Goal: Task Accomplishment & Management: Manage account settings

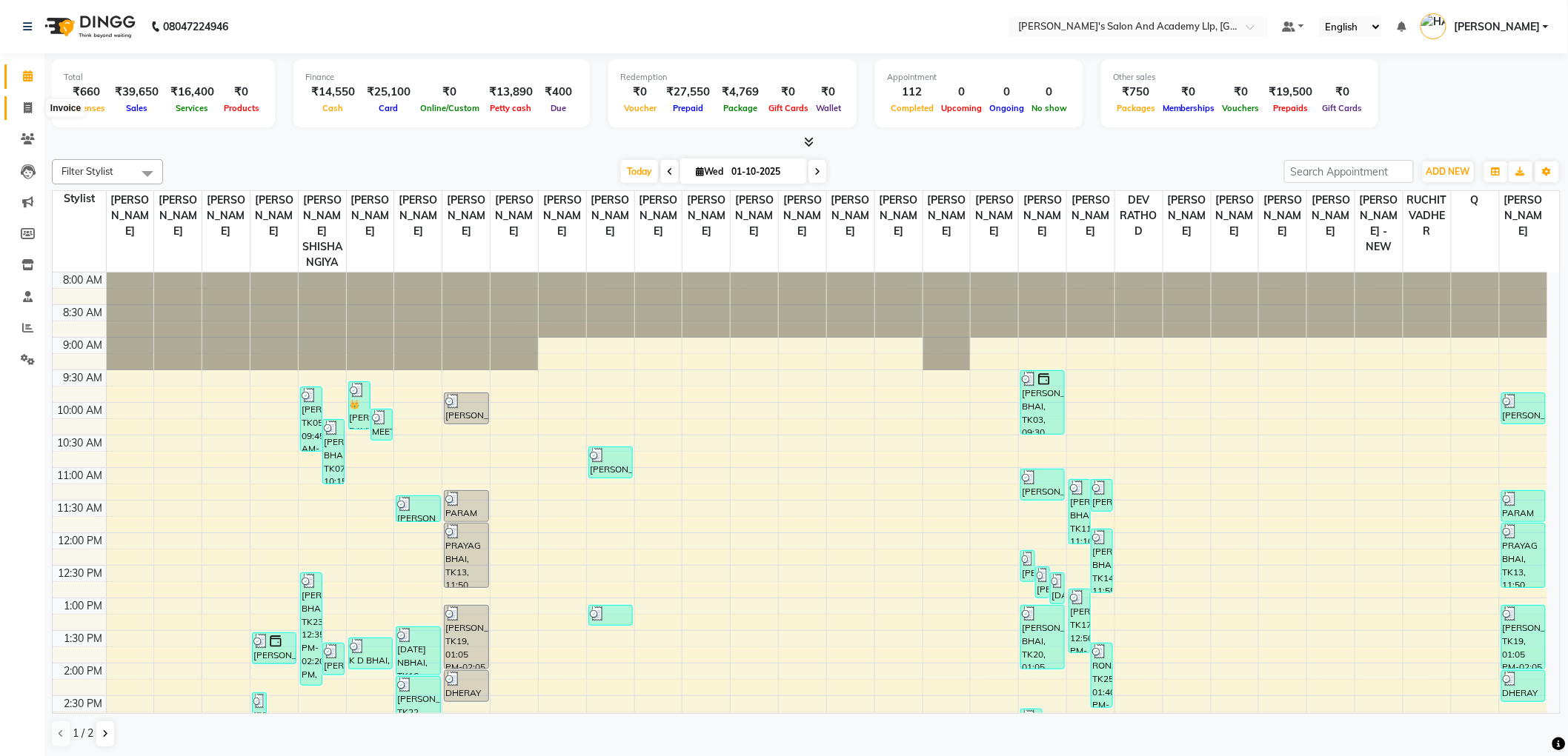
click at [24, 104] on icon at bounding box center [28, 108] width 8 height 12
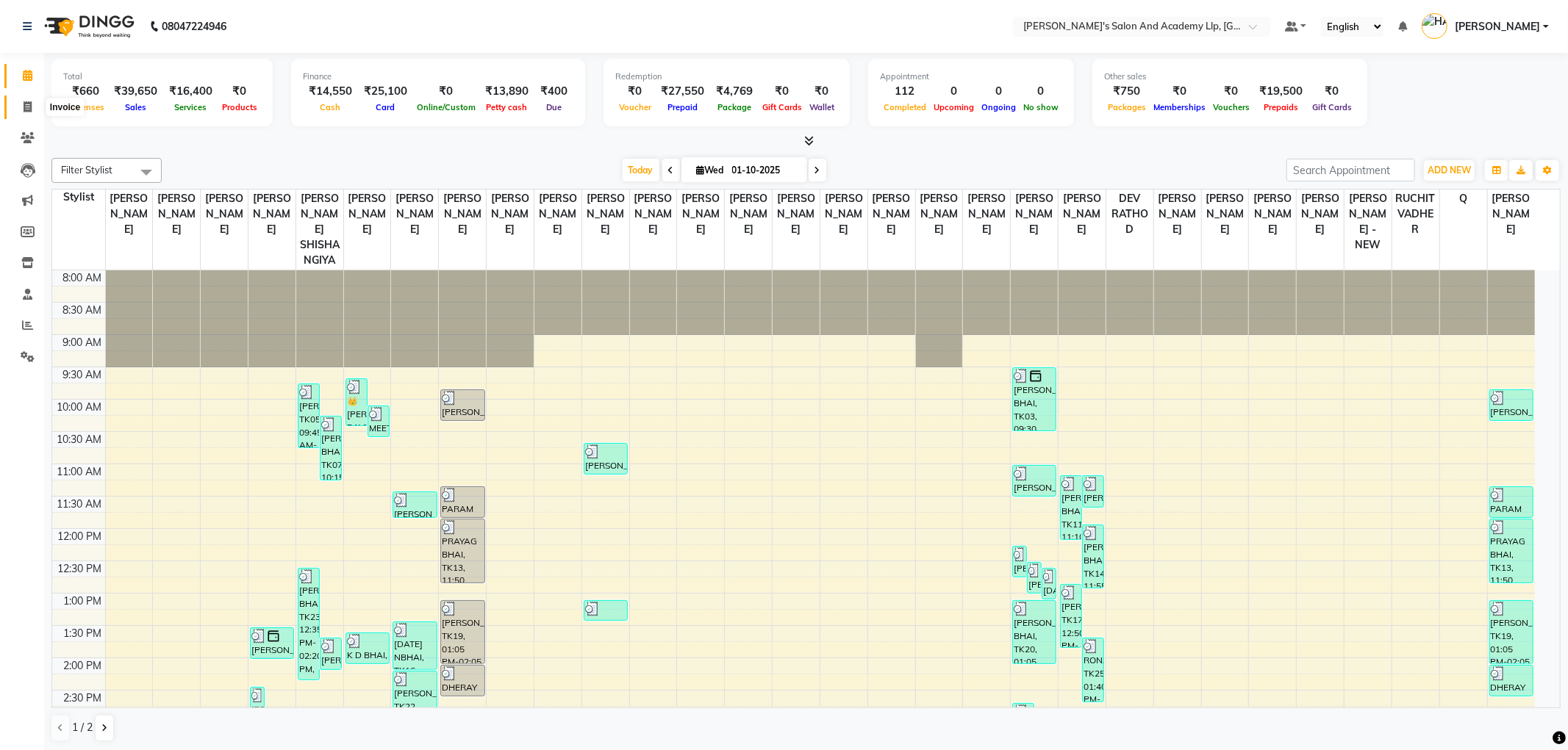
select select "service"
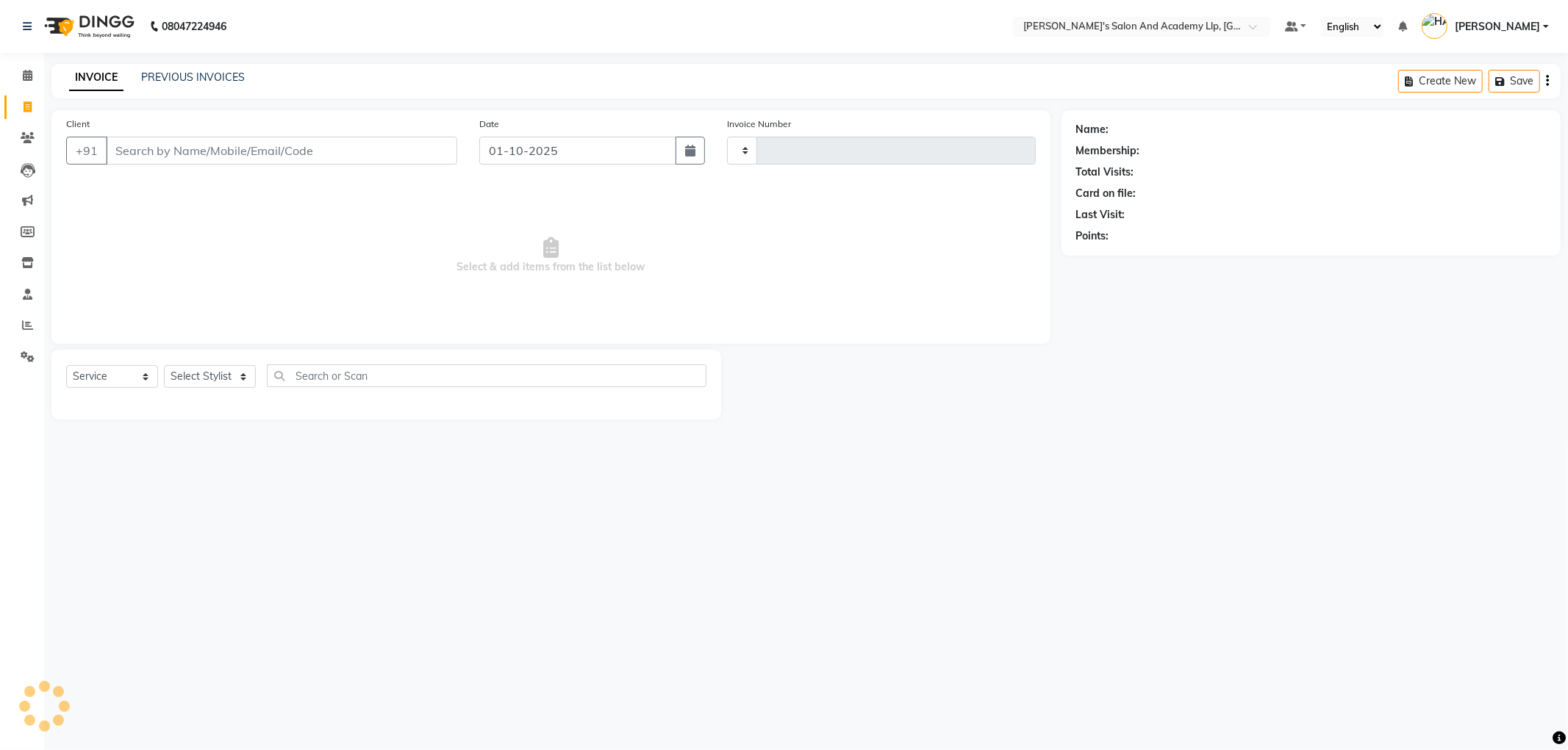
type input "13776"
select select "6983"
click at [206, 159] on input "Client" at bounding box center [282, 150] width 351 height 28
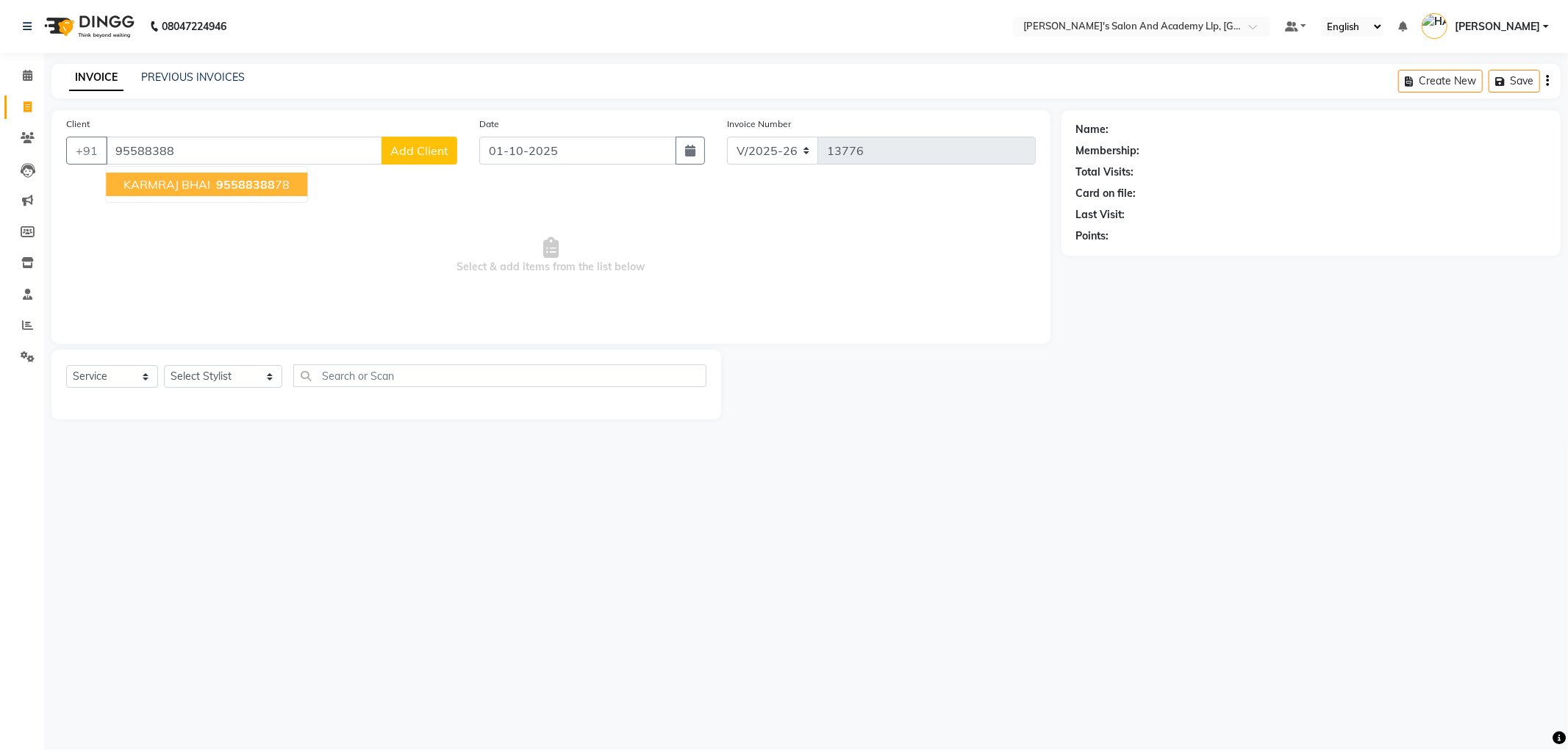
click at [222, 194] on button "KARMRAJ BHAI 95588388 78" at bounding box center [206, 184] width 201 height 24
type input "9558838878"
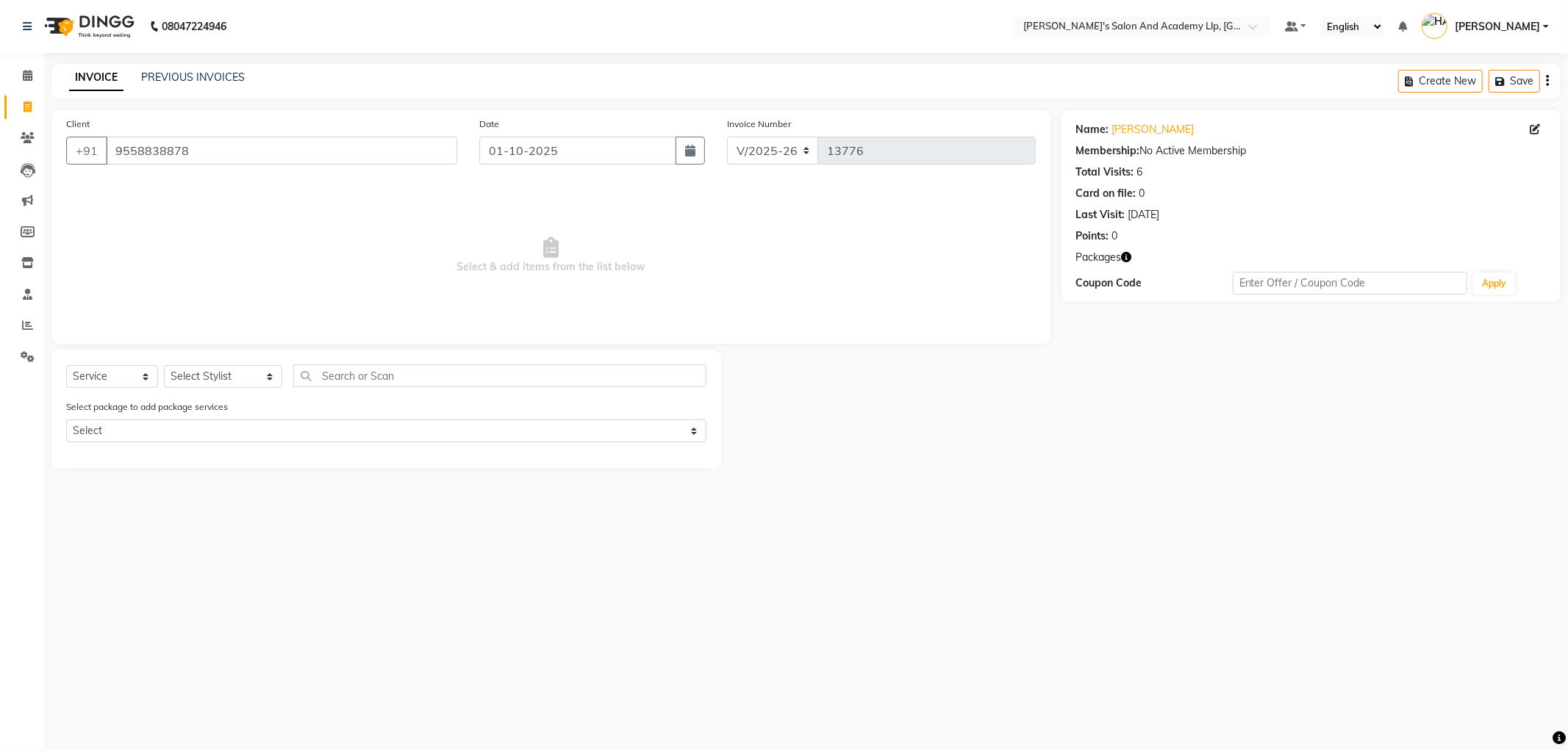
click at [226, 361] on div "Select Service Product Membership Package Voucher Prepaid Gift Card Select Styl…" at bounding box center [387, 409] width 670 height 119
drag, startPoint x: 233, startPoint y: 375, endPoint x: 233, endPoint y: 366, distance: 9.0
click at [233, 375] on select "Select Stylist AAKASH SOLANKI ADARSH SOLANKI AKSHAY VAJA ARPIT KALAWADIYA BHARG…" at bounding box center [223, 377] width 118 height 23
select select "90066"
click at [164, 366] on select "Select Stylist AAKASH SOLANKI ADARSH SOLANKI AKSHAY VAJA ARPIT KALAWADIYA BHARG…" at bounding box center [223, 377] width 118 height 23
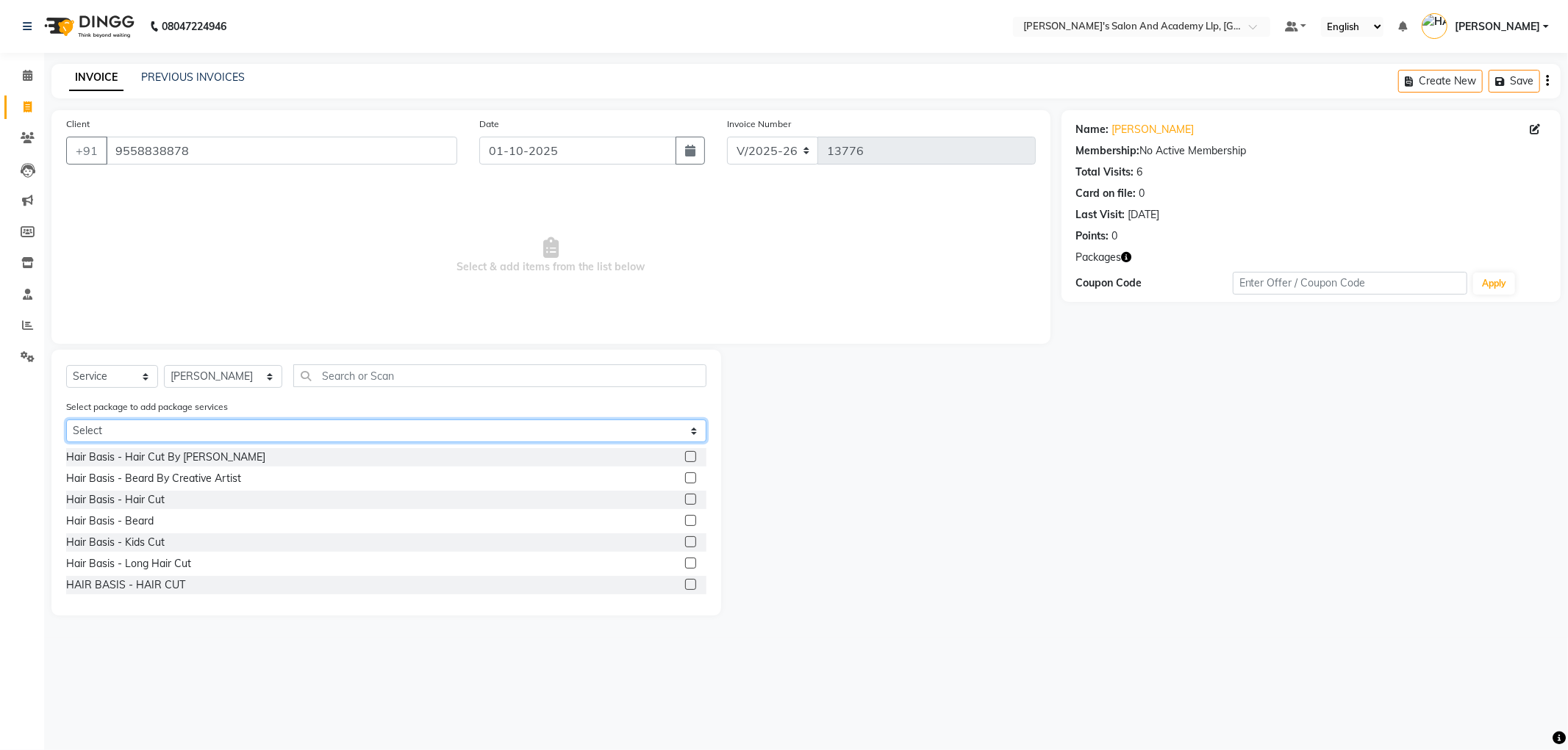
click at [219, 432] on select "Select COOL CUTS SENIOR PACKAGE" at bounding box center [386, 431] width 640 height 23
select select "1: Object"
click at [66, 420] on select "Select COOL CUTS SENIOR PACKAGE" at bounding box center [386, 431] width 640 height 23
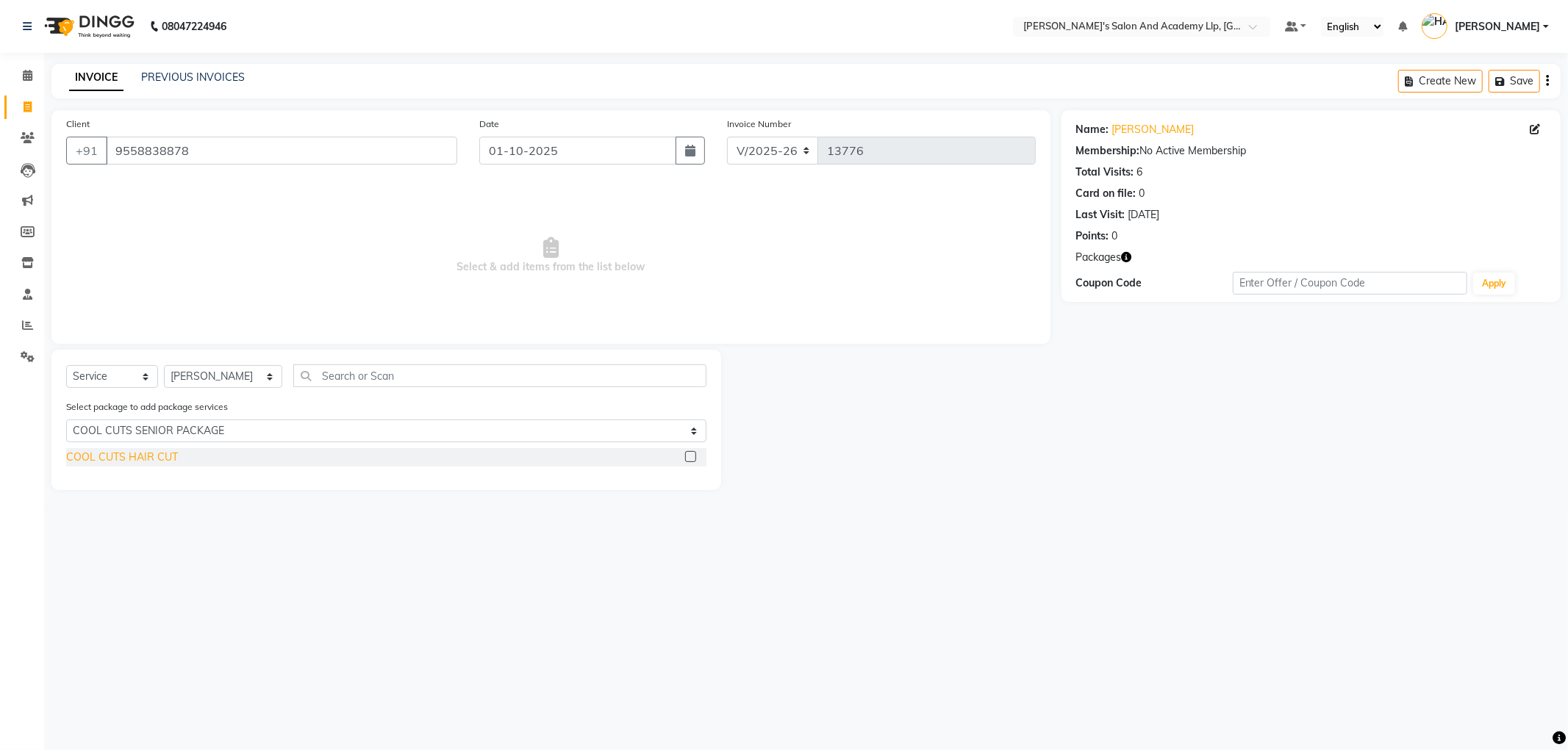
click at [172, 456] on div "COOL CUTS HAIR CUT" at bounding box center [121, 457] width 112 height 15
checkbox input "false"
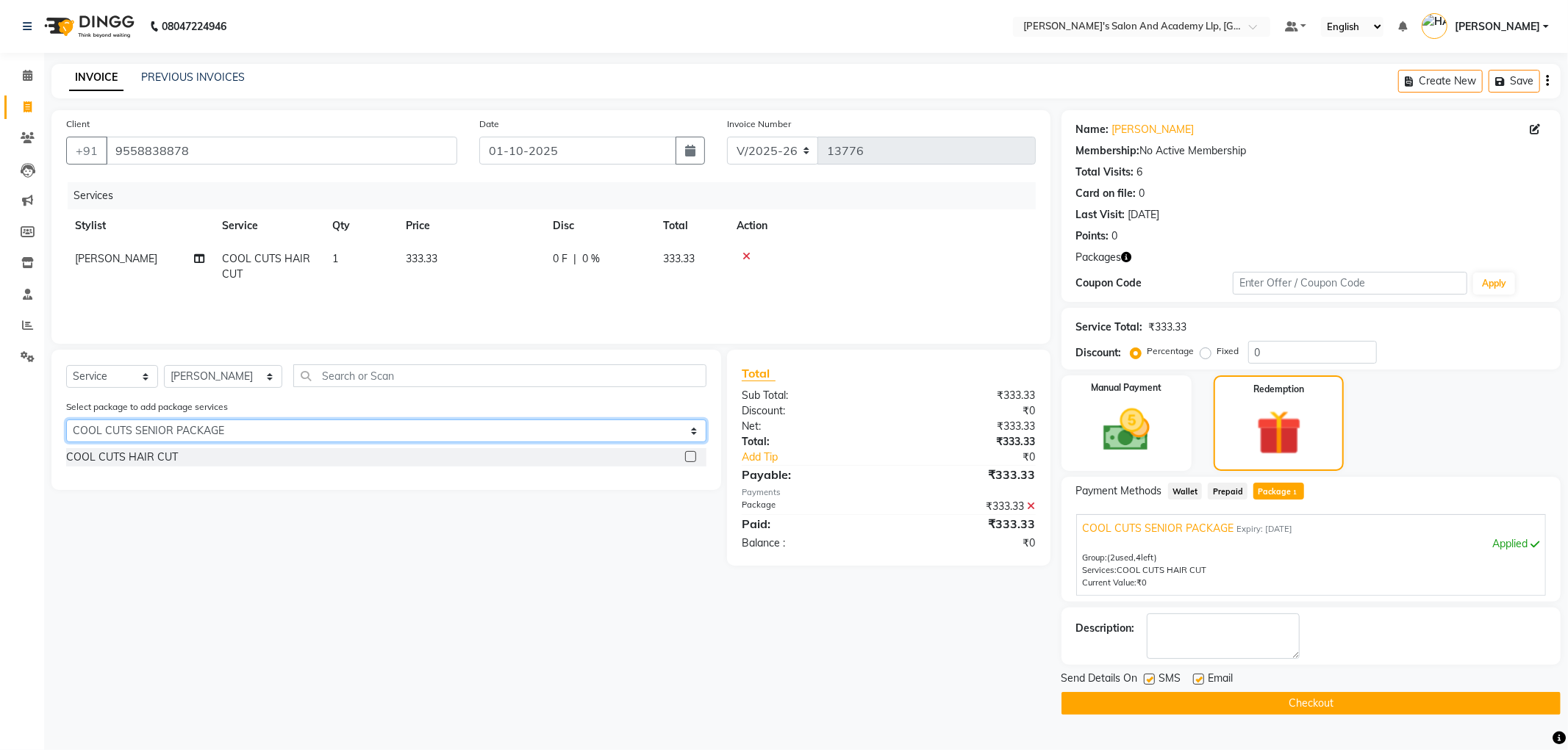
click at [191, 427] on select "Select COOL CUTS SENIOR PACKAGE" at bounding box center [386, 431] width 640 height 23
select select "0: undefined"
click at [66, 420] on select "Select COOL CUTS SENIOR PACKAGE" at bounding box center [386, 431] width 640 height 23
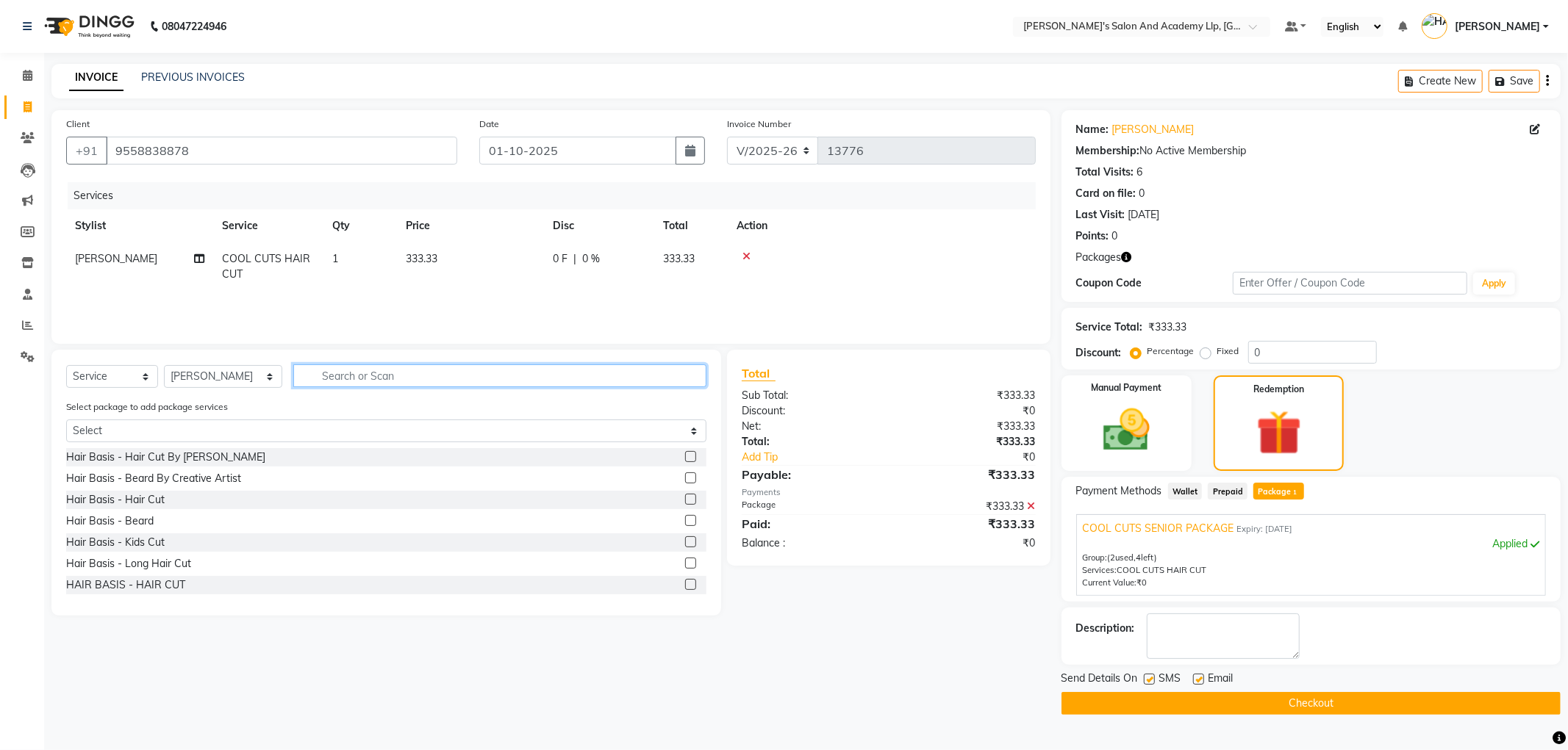
click at [485, 369] on input "text" at bounding box center [499, 376] width 413 height 23
type input "colo"
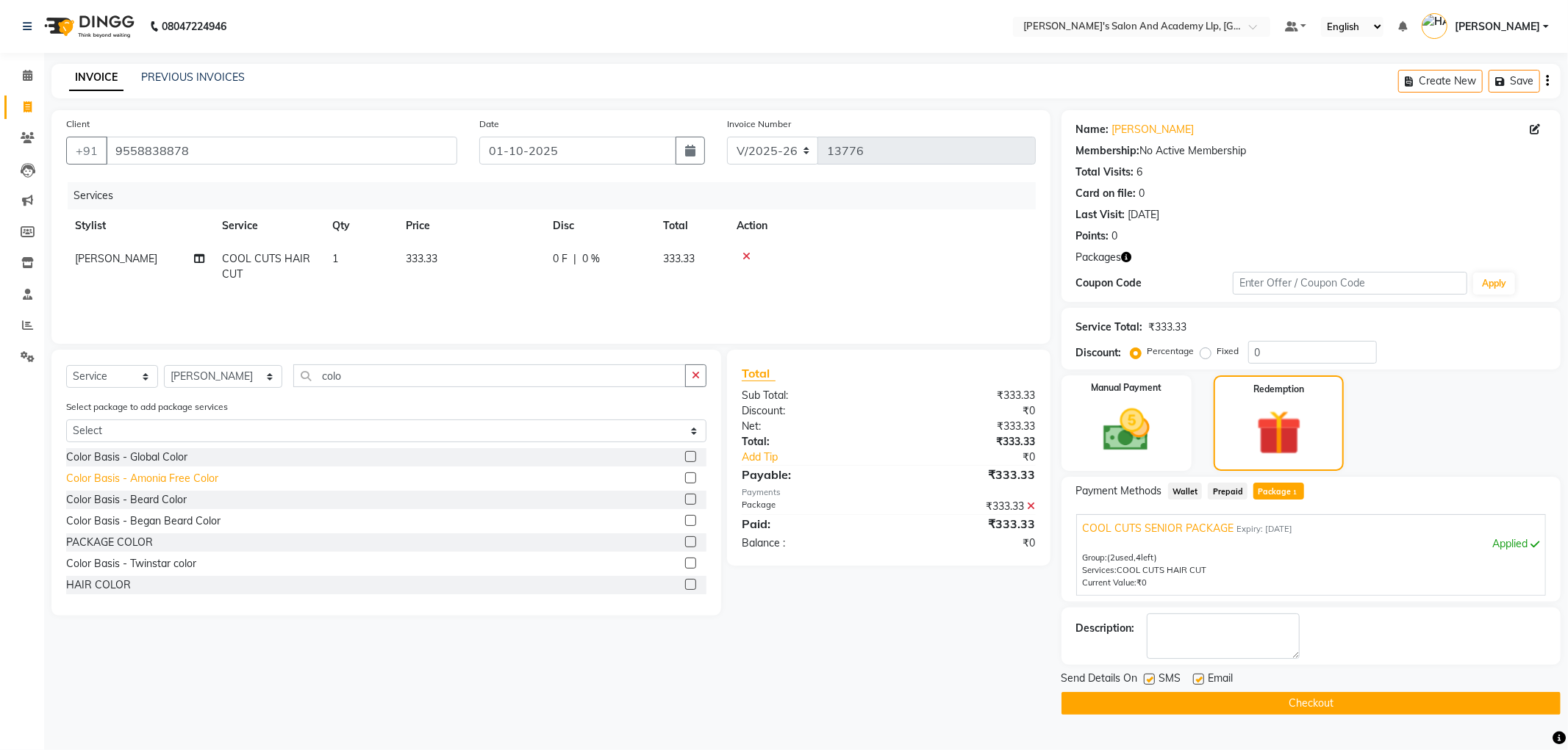
click at [208, 475] on div "Color Basis - Amonia Free Color" at bounding box center [141, 479] width 152 height 15
checkbox input "false"
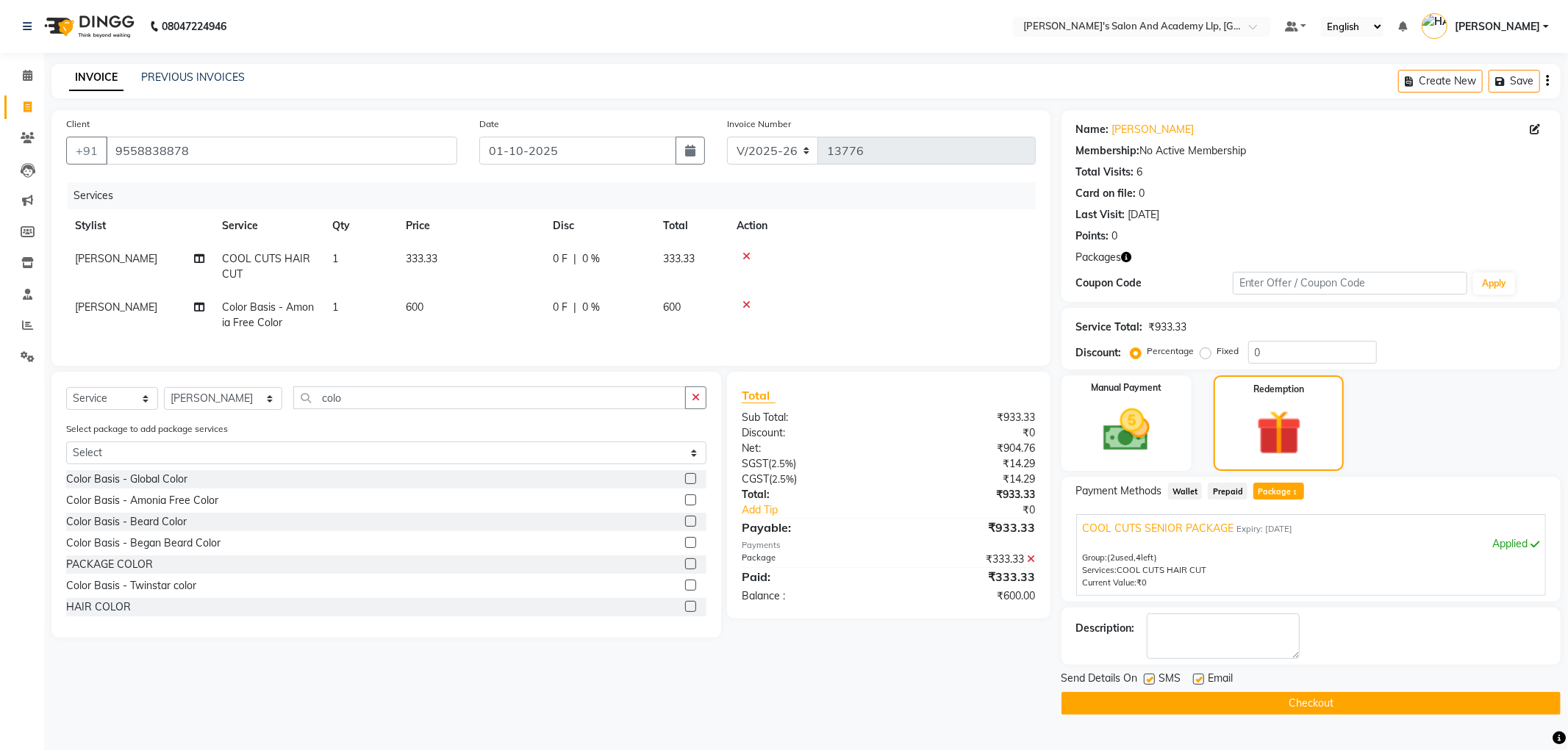
click at [461, 315] on td "600" at bounding box center [470, 315] width 147 height 49
select select "90066"
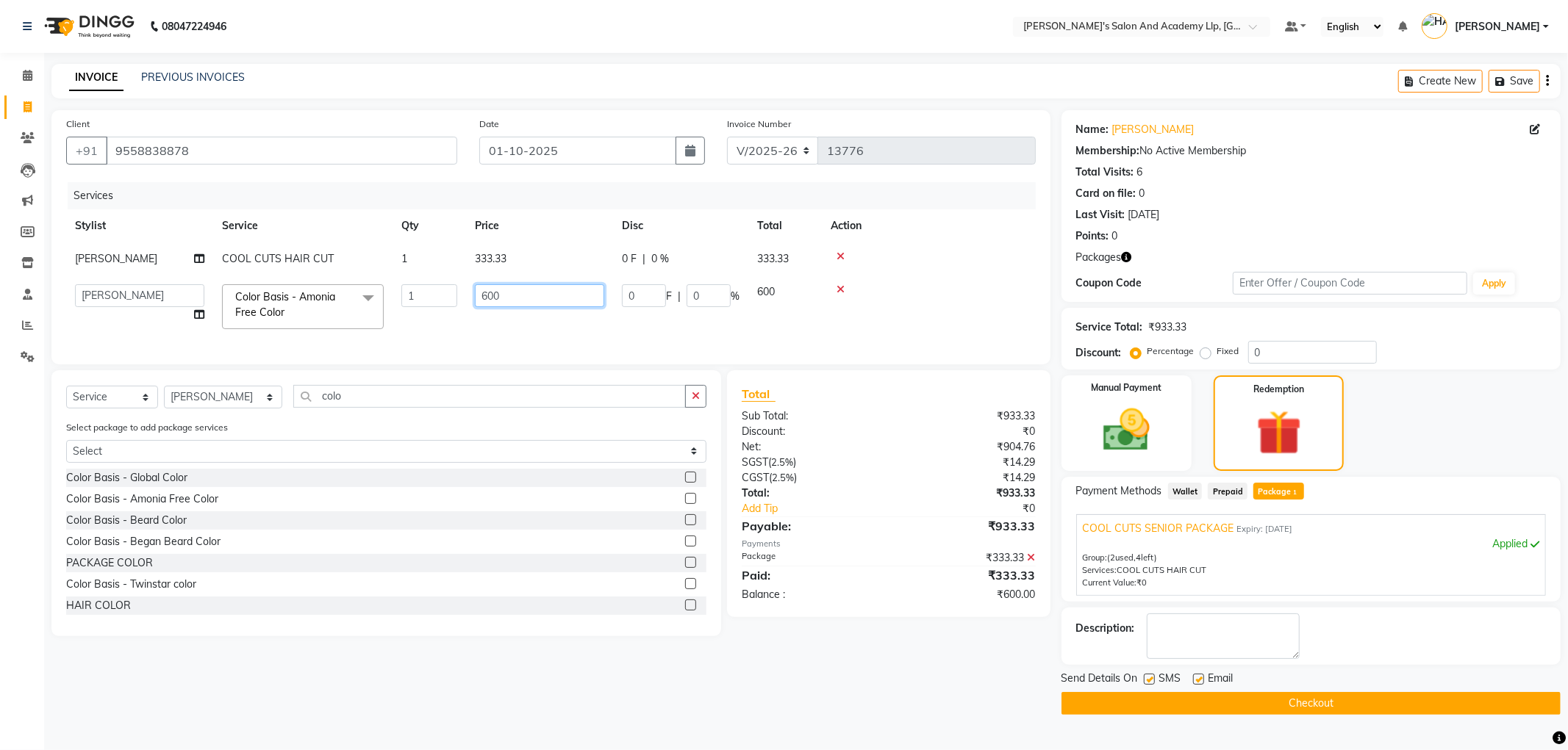
drag, startPoint x: 522, startPoint y: 300, endPoint x: 443, endPoint y: 305, distance: 79.2
click at [444, 303] on tr "AAKASH SOLANKI ADARSH SOLANKI AKSHAY VAJA ARPIT KALAWADIYA BHARGAV PATEL DARSHA…" at bounding box center [551, 306] width 970 height 62
type input "800"
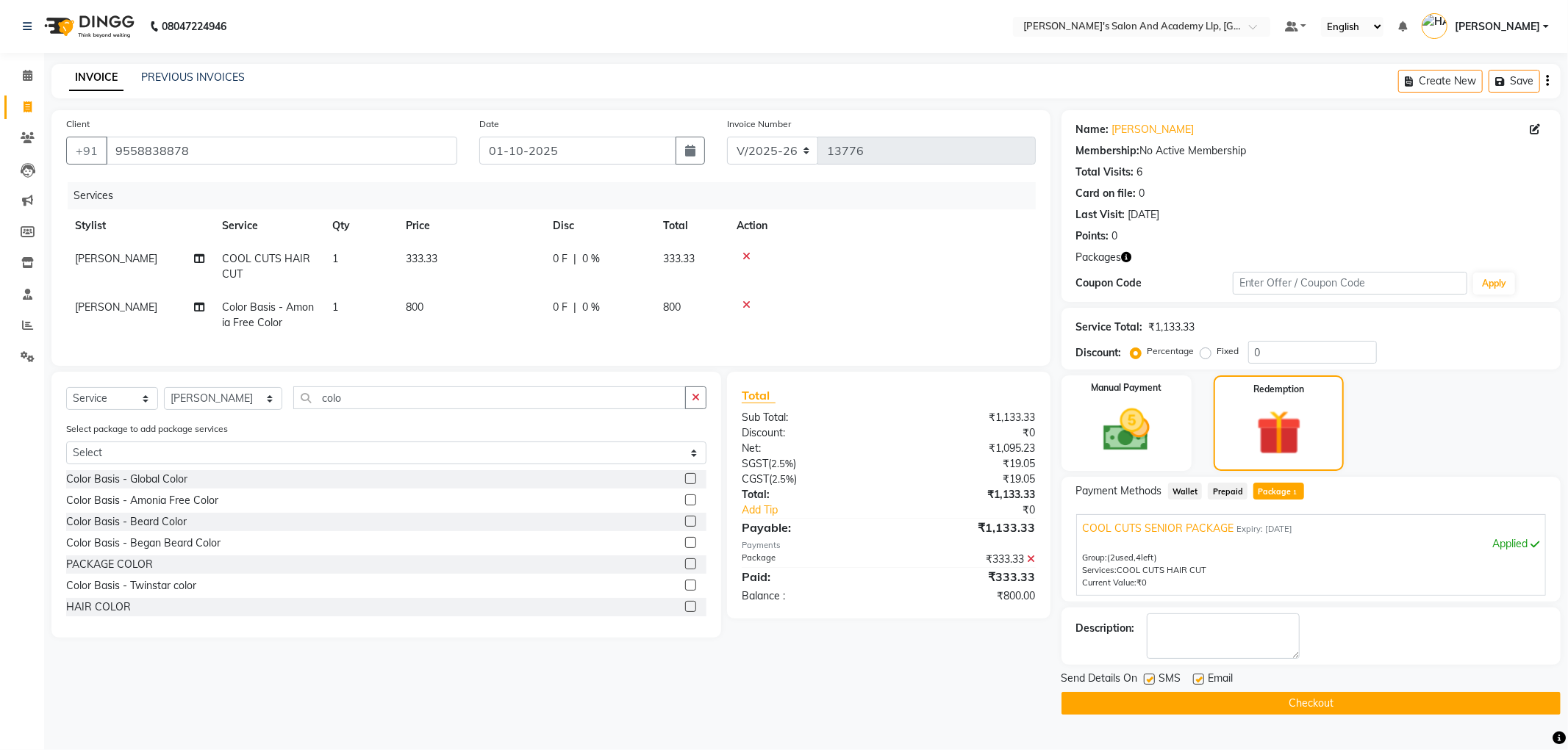
click at [471, 207] on div "Services" at bounding box center [557, 196] width 979 height 27
click at [107, 318] on td "[PERSON_NAME]" at bounding box center [139, 315] width 147 height 49
select select "90066"
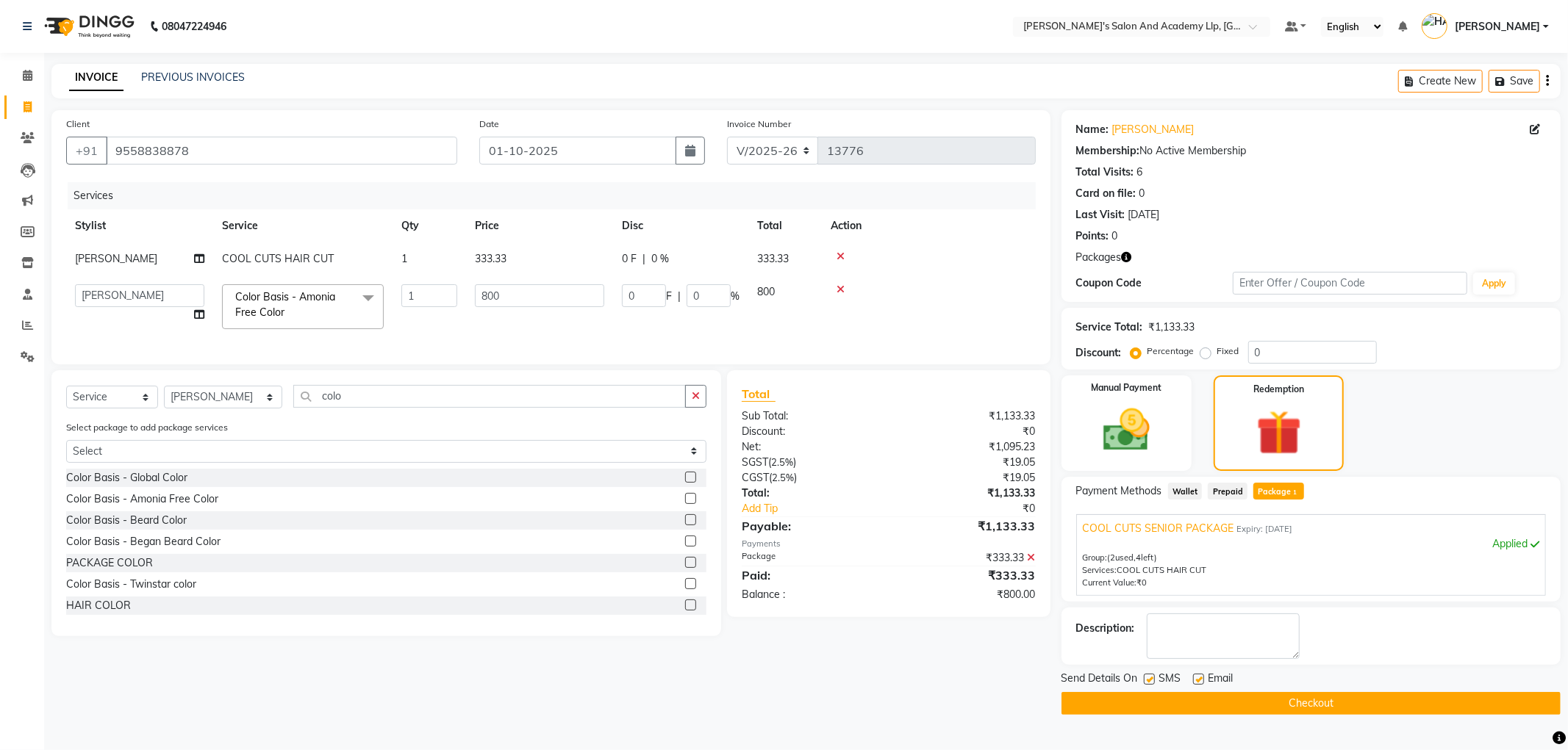
click at [112, 311] on td "AAKASH SOLANKI ADARSH SOLANKI AKSHAY VAJA ARPIT KALAWADIYA BHARGAV PATEL DARSHA…" at bounding box center [139, 306] width 147 height 62
click at [116, 302] on select "AAKASH SOLANKI ADARSH SOLANKI AKSHAY VAJA ARPIT KALAWADIYA BHARGAV PATEL DARSHA…" at bounding box center [140, 296] width 130 height 23
select select "57612"
click at [119, 267] on td "[PERSON_NAME]" at bounding box center [139, 259] width 147 height 33
select select "90066"
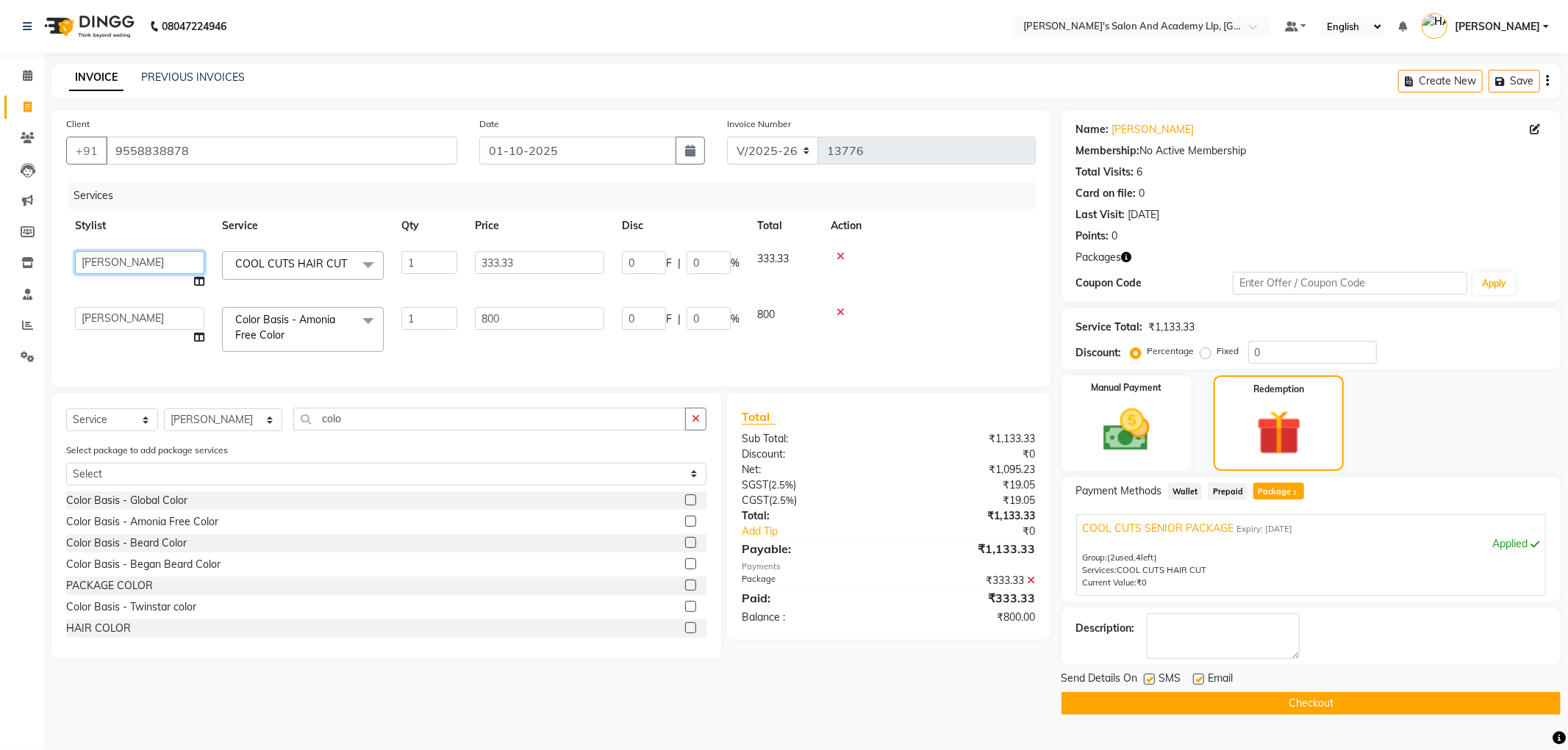
click at [119, 267] on select "AAKASH SOLANKI ADARSH SOLANKI AKSHAY VAJA ARPIT KALAWADIYA BHARGAV PATEL DARSHA…" at bounding box center [140, 262] width 130 height 23
click at [148, 215] on th "Stylist" at bounding box center [139, 226] width 147 height 33
select select "57602"
click at [1201, 682] on label at bounding box center [1199, 679] width 11 height 11
click at [1201, 682] on input "checkbox" at bounding box center [1198, 680] width 10 height 10
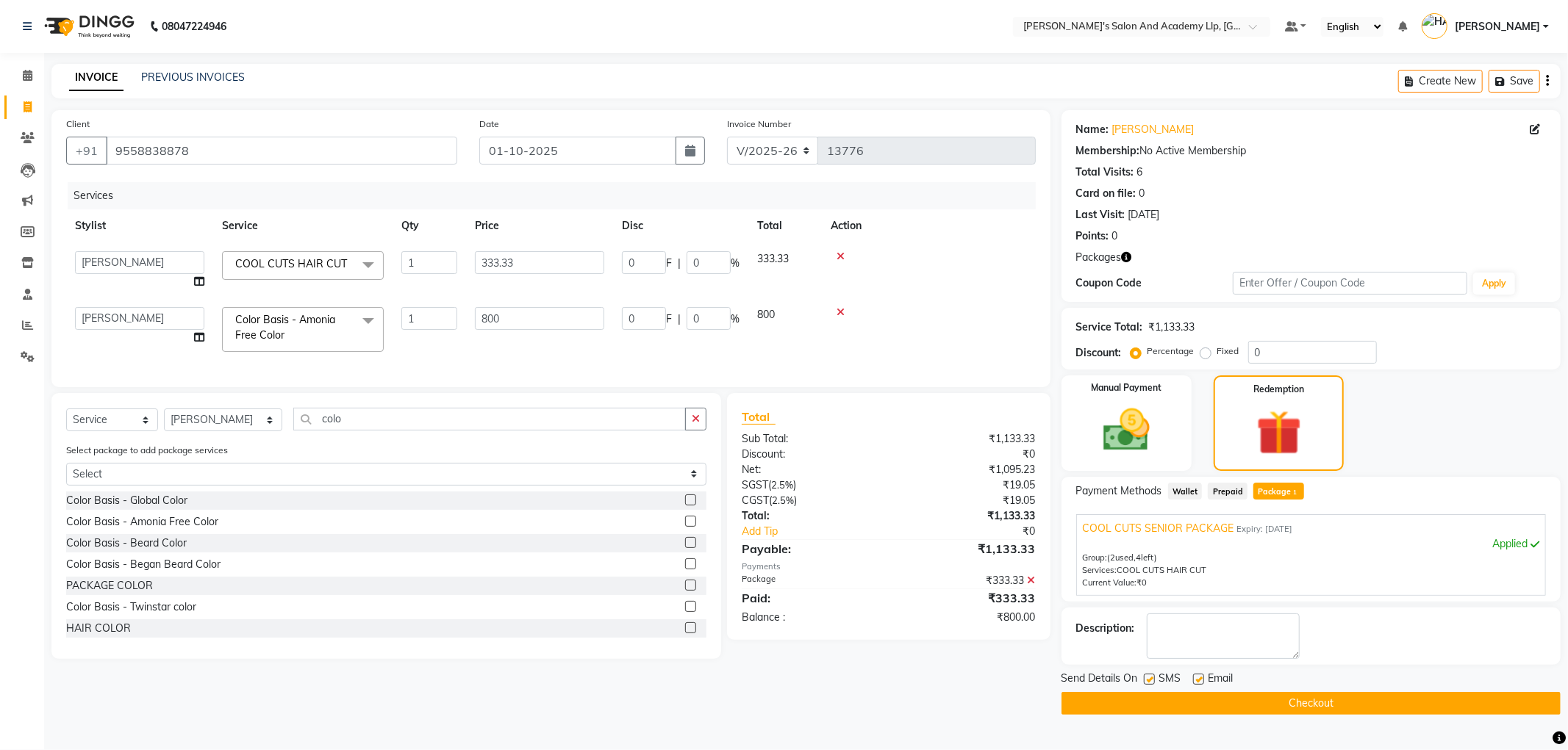
checkbox input "false"
click at [1157, 702] on button "Checkout" at bounding box center [1310, 704] width 499 height 23
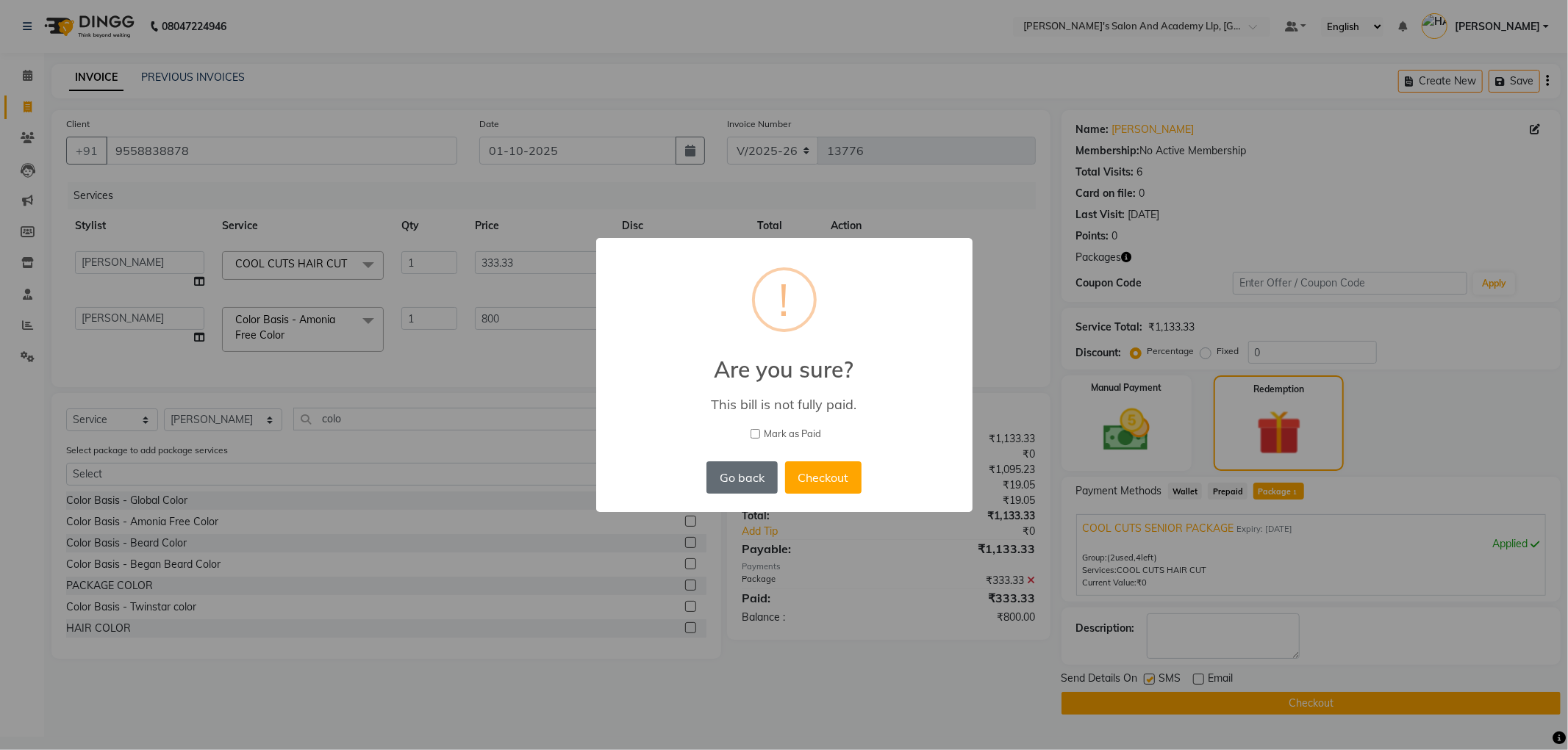
click at [747, 482] on button "Go back" at bounding box center [742, 478] width 71 height 32
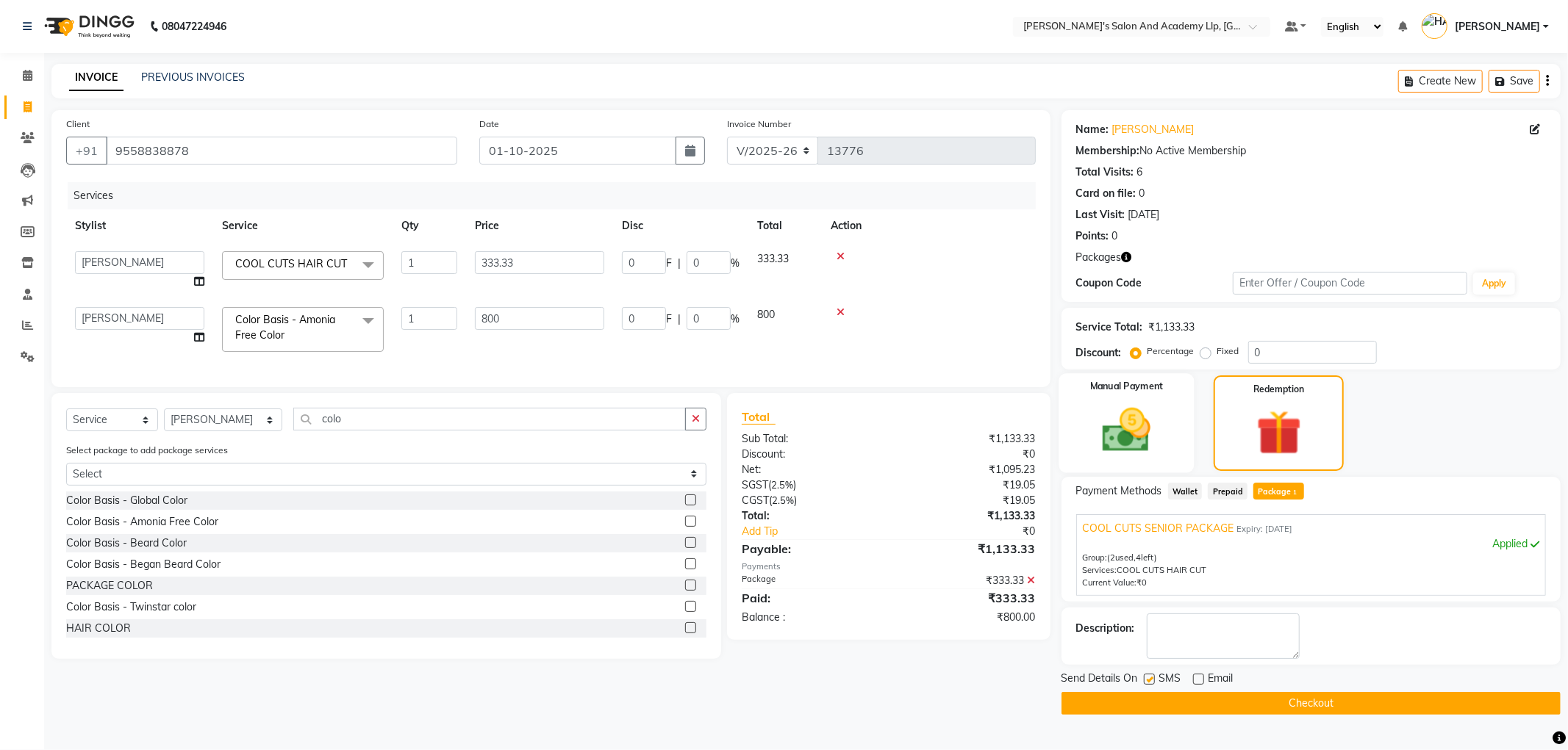
click at [1131, 435] on img at bounding box center [1126, 430] width 78 height 56
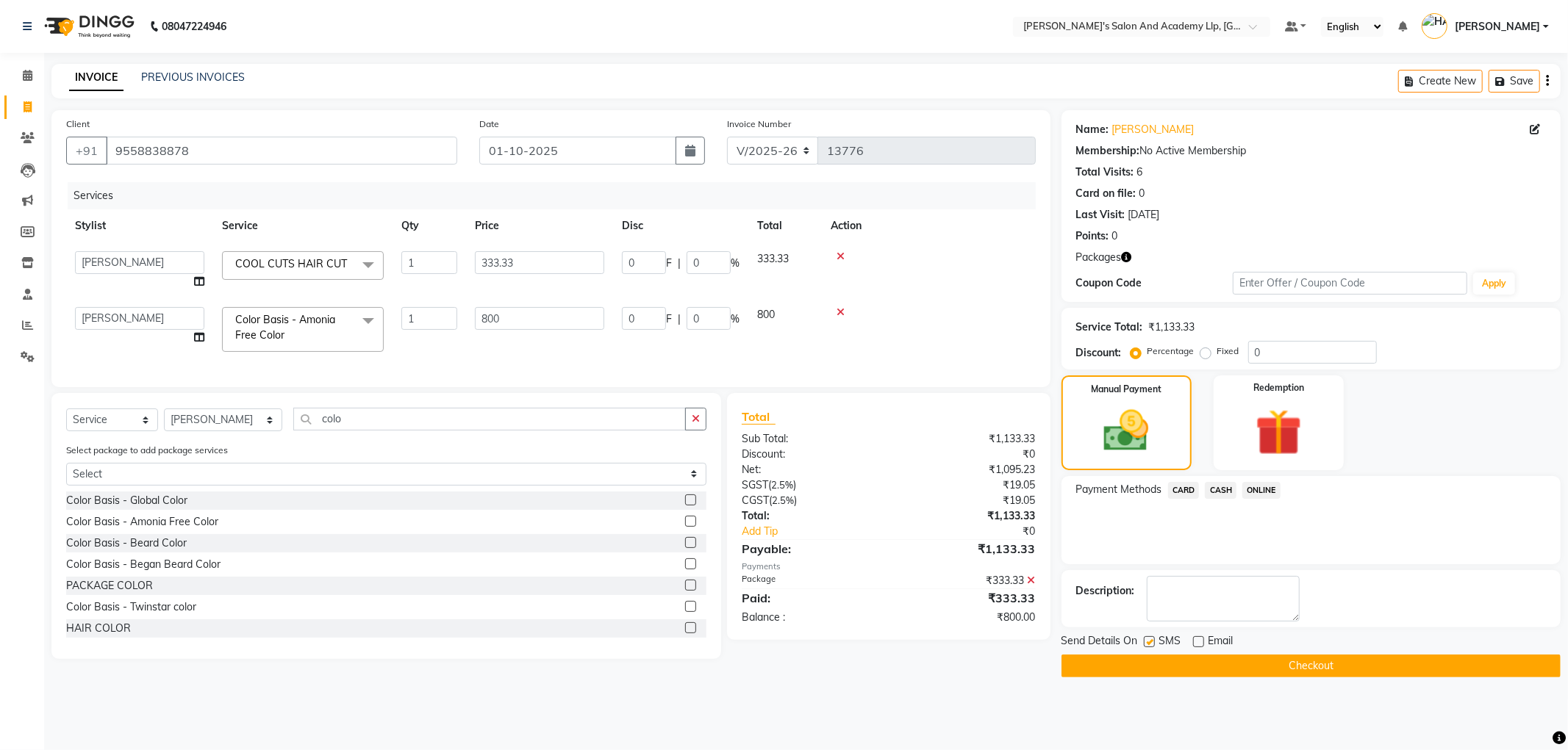
click at [1174, 488] on span "CARD" at bounding box center [1183, 490] width 31 height 17
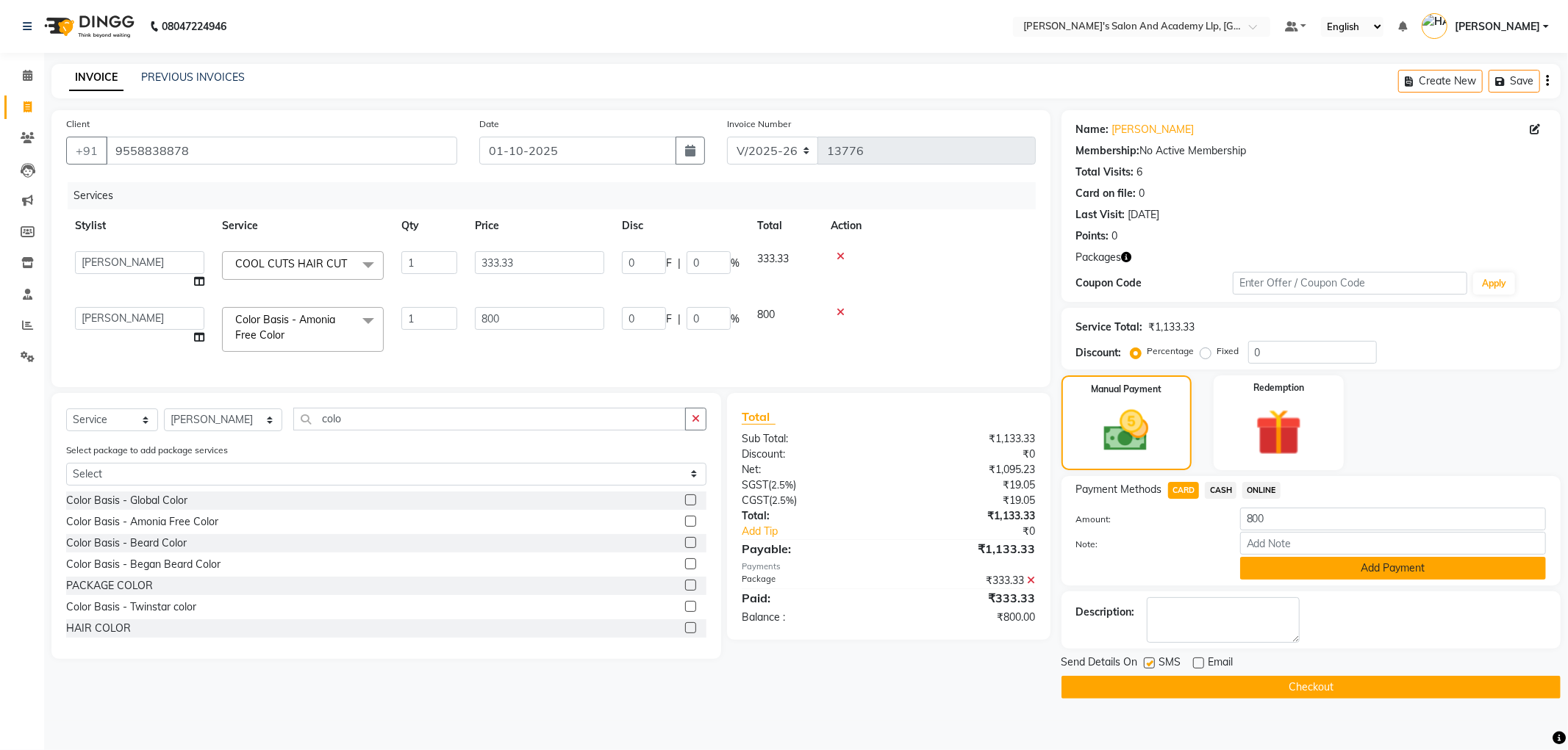
click at [1270, 568] on button "Add Payment" at bounding box center [1392, 569] width 305 height 23
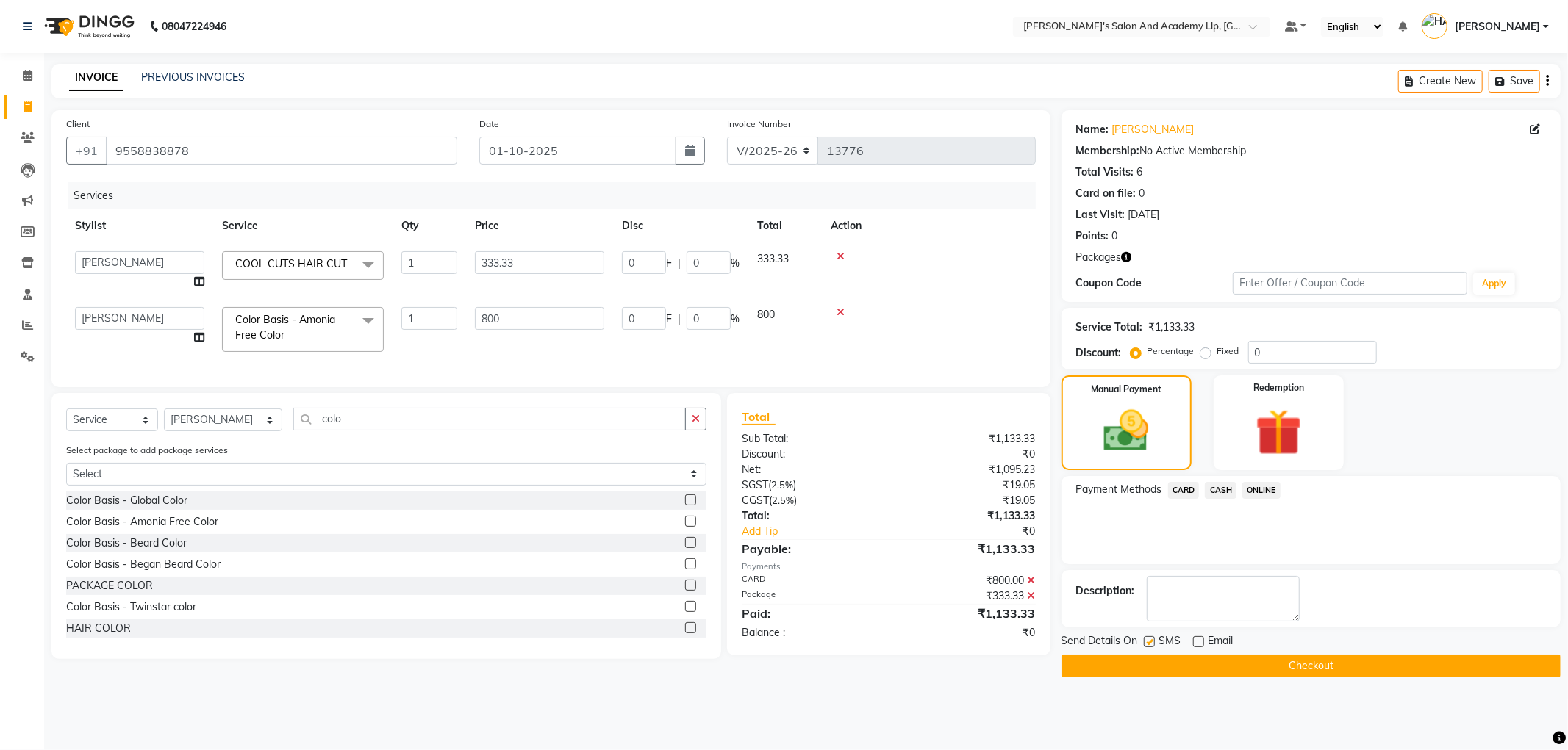
click at [1170, 659] on button "Checkout" at bounding box center [1310, 666] width 499 height 23
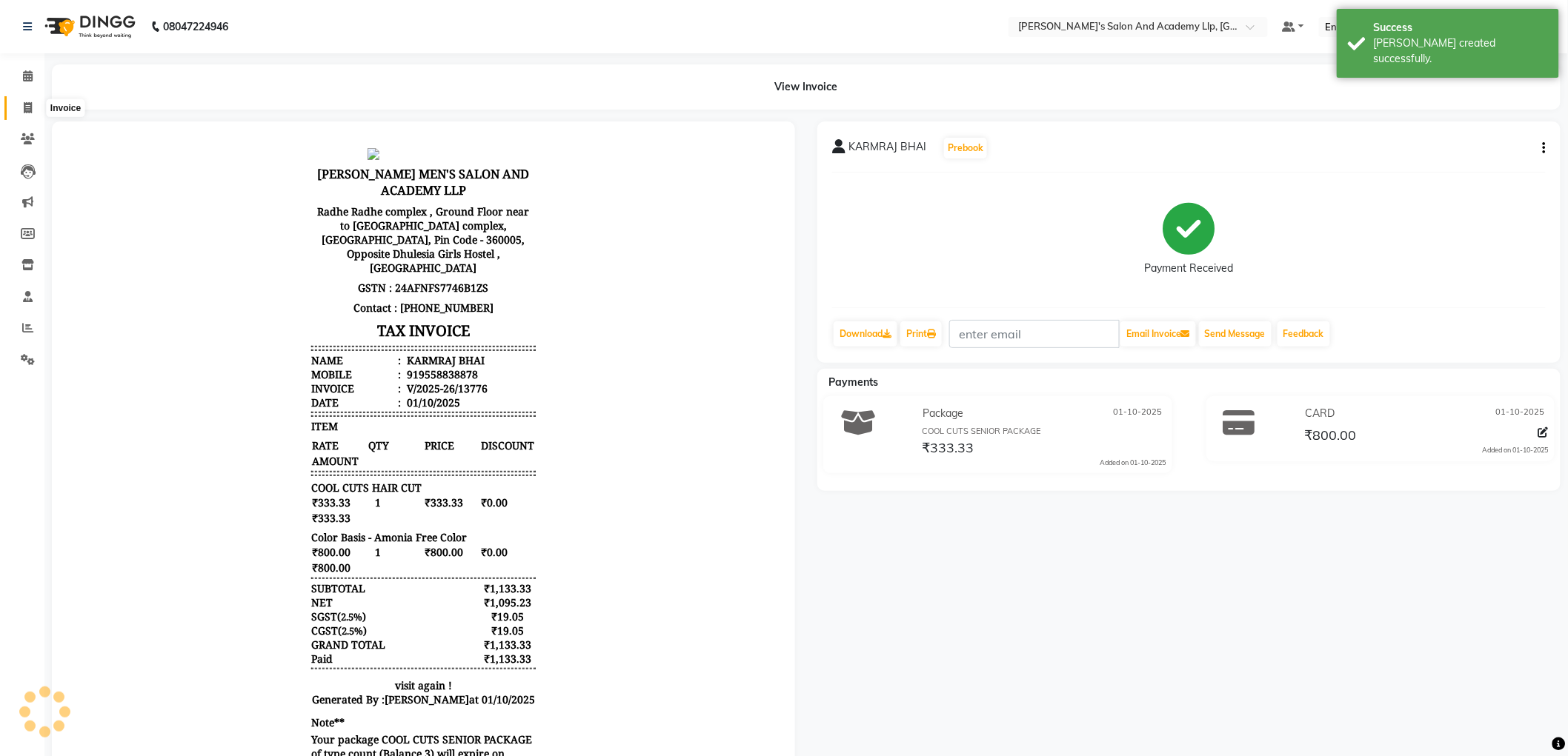
click at [17, 109] on span at bounding box center [27, 109] width 26 height 17
select select "service"
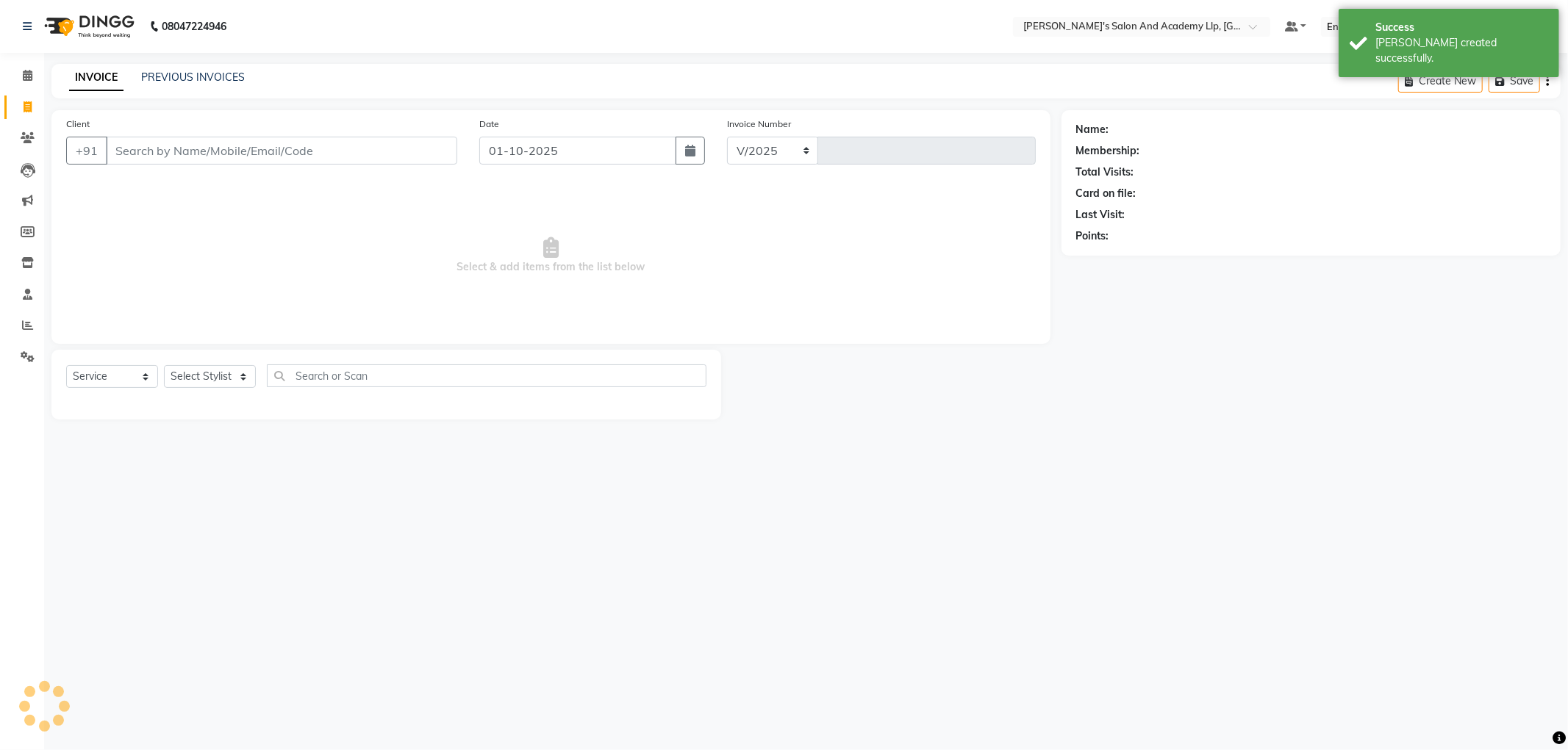
select select "6983"
type input "13777"
click at [184, 74] on link "PREVIOUS INVOICES" at bounding box center [193, 77] width 104 height 13
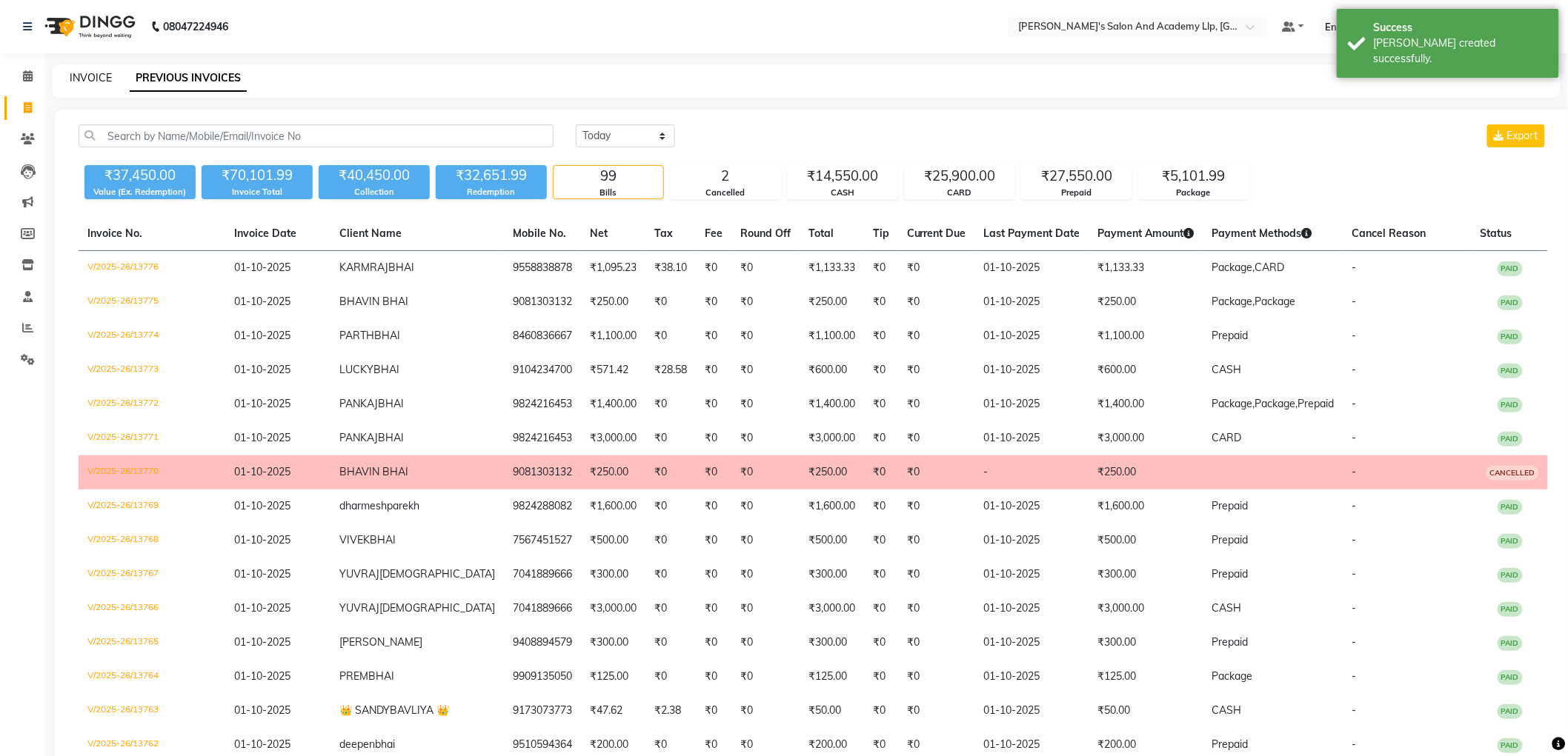
click at [102, 75] on link "INVOICE" at bounding box center [90, 78] width 42 height 13
select select "6983"
select select "service"
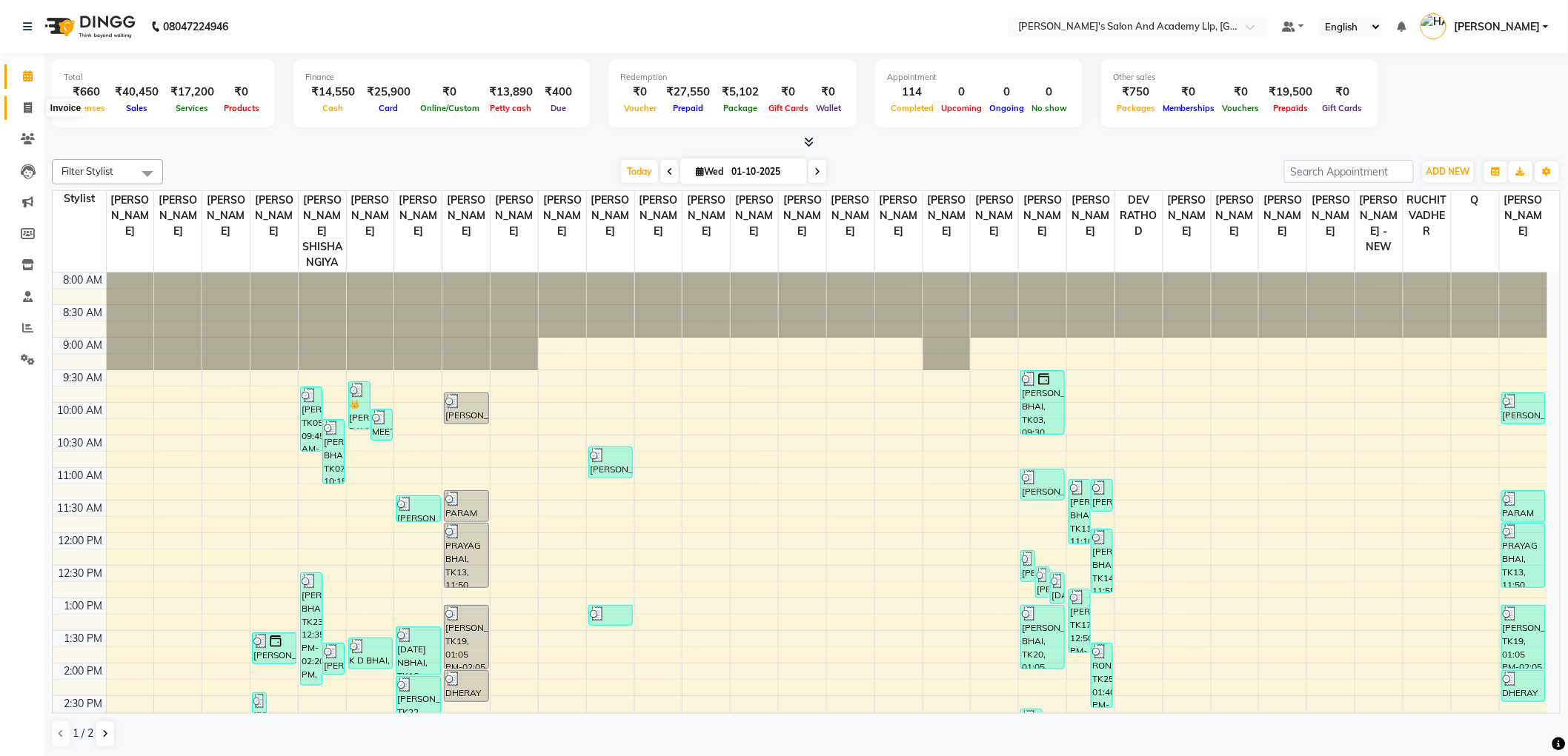
click at [25, 105] on icon at bounding box center [28, 108] width 8 height 12
select select "service"
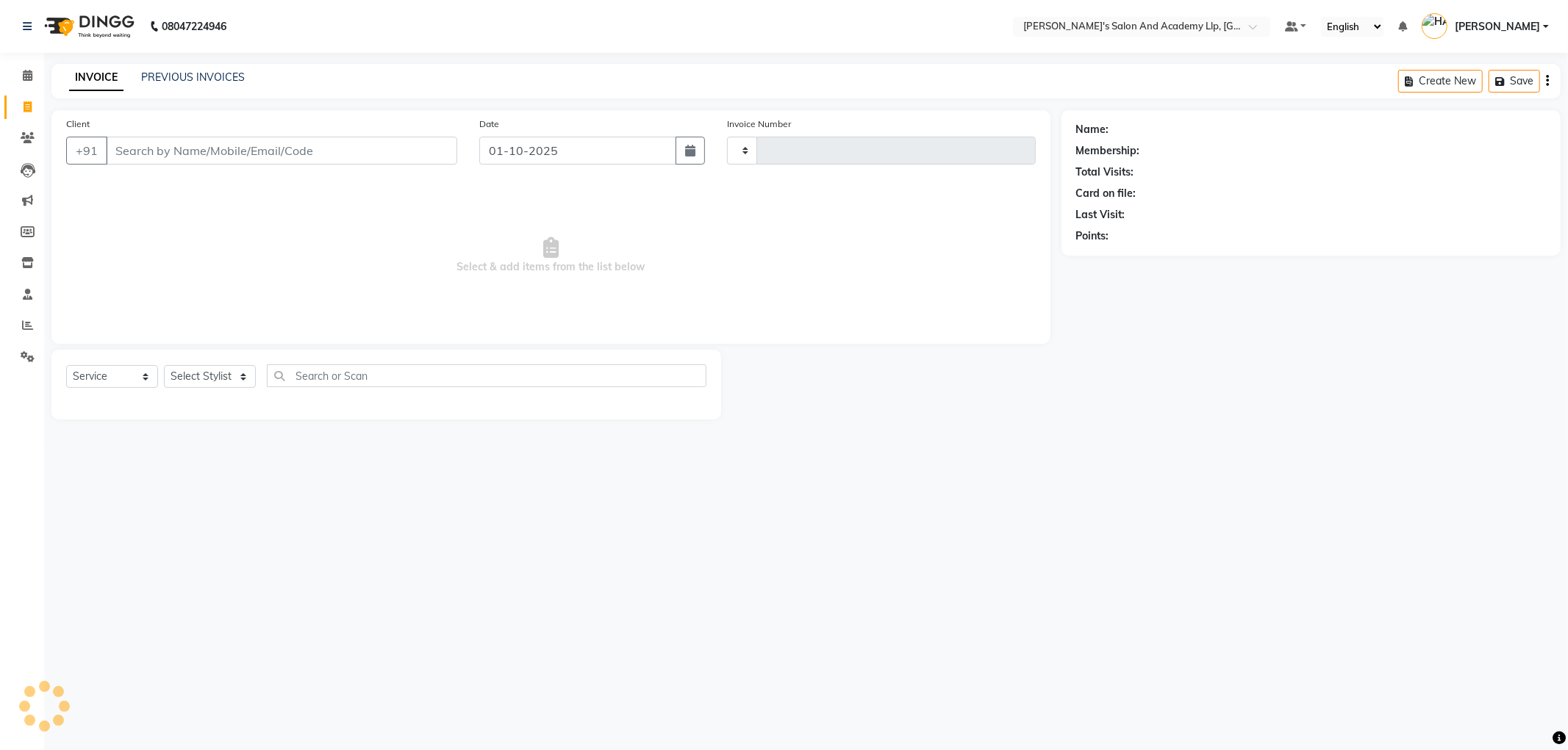
type input "13777"
select select "6983"
click at [27, 134] on icon at bounding box center [28, 138] width 14 height 11
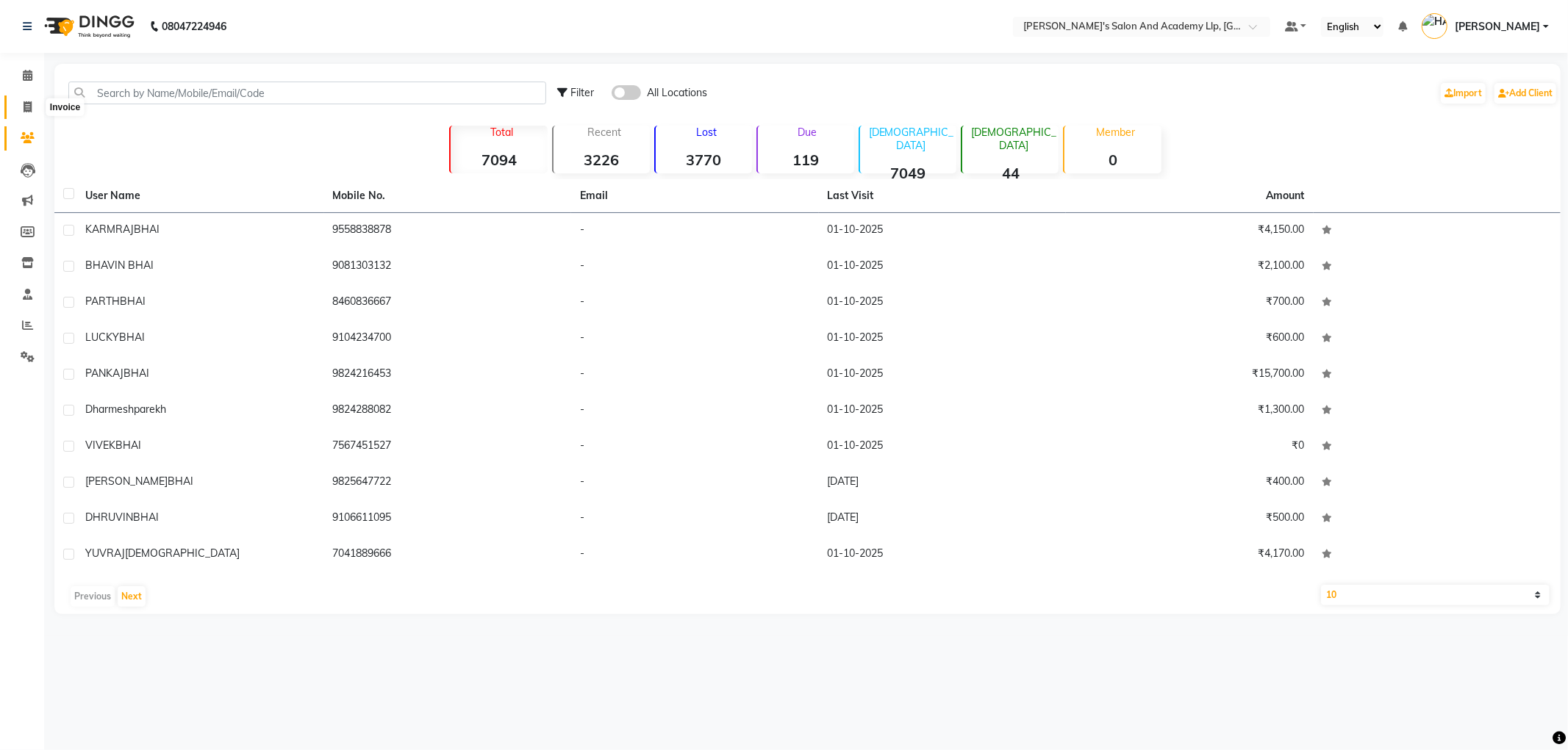
click at [28, 111] on icon at bounding box center [28, 107] width 8 height 11
select select "service"
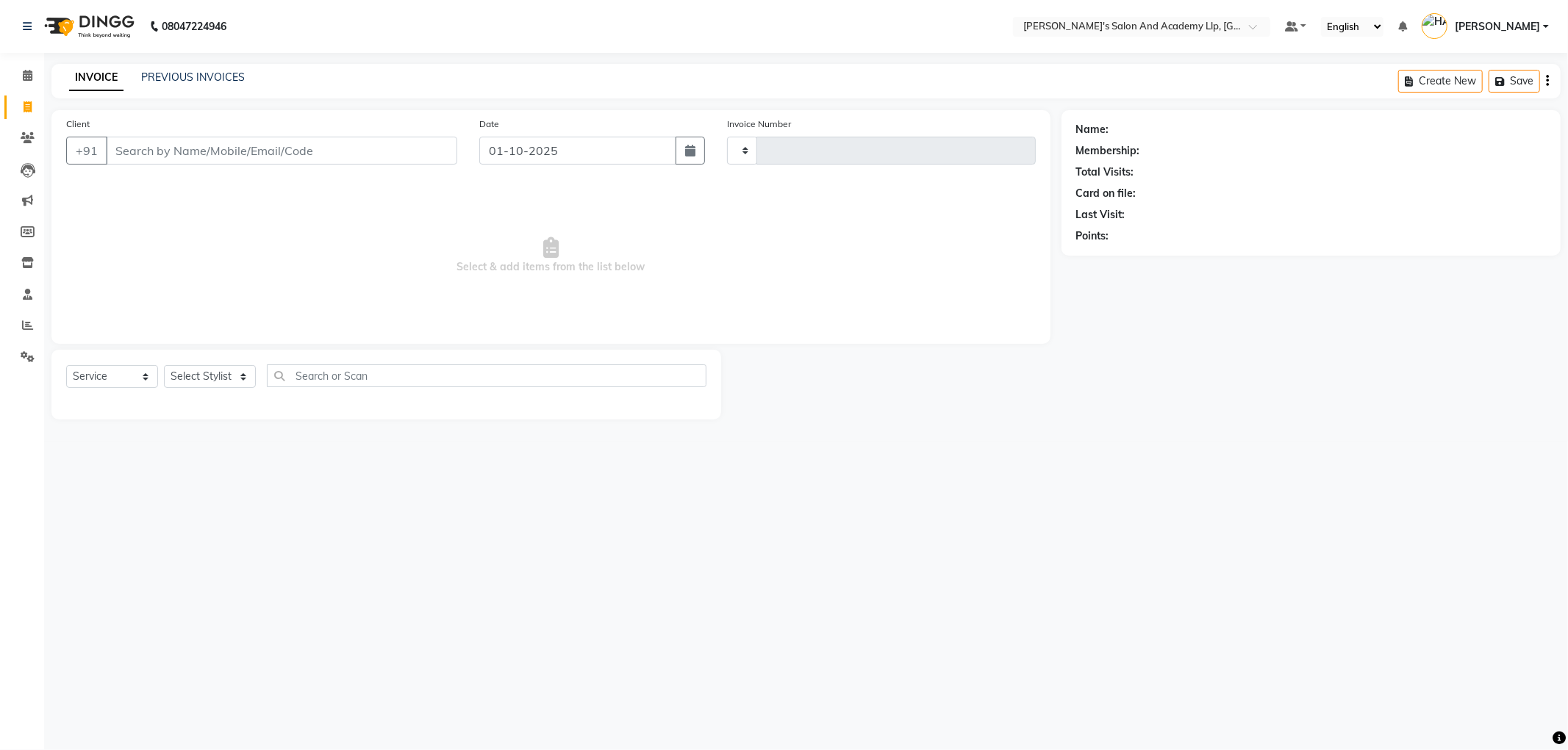
type input "13777"
select select "6983"
click at [23, 335] on link "Reports" at bounding box center [22, 325] width 35 height 24
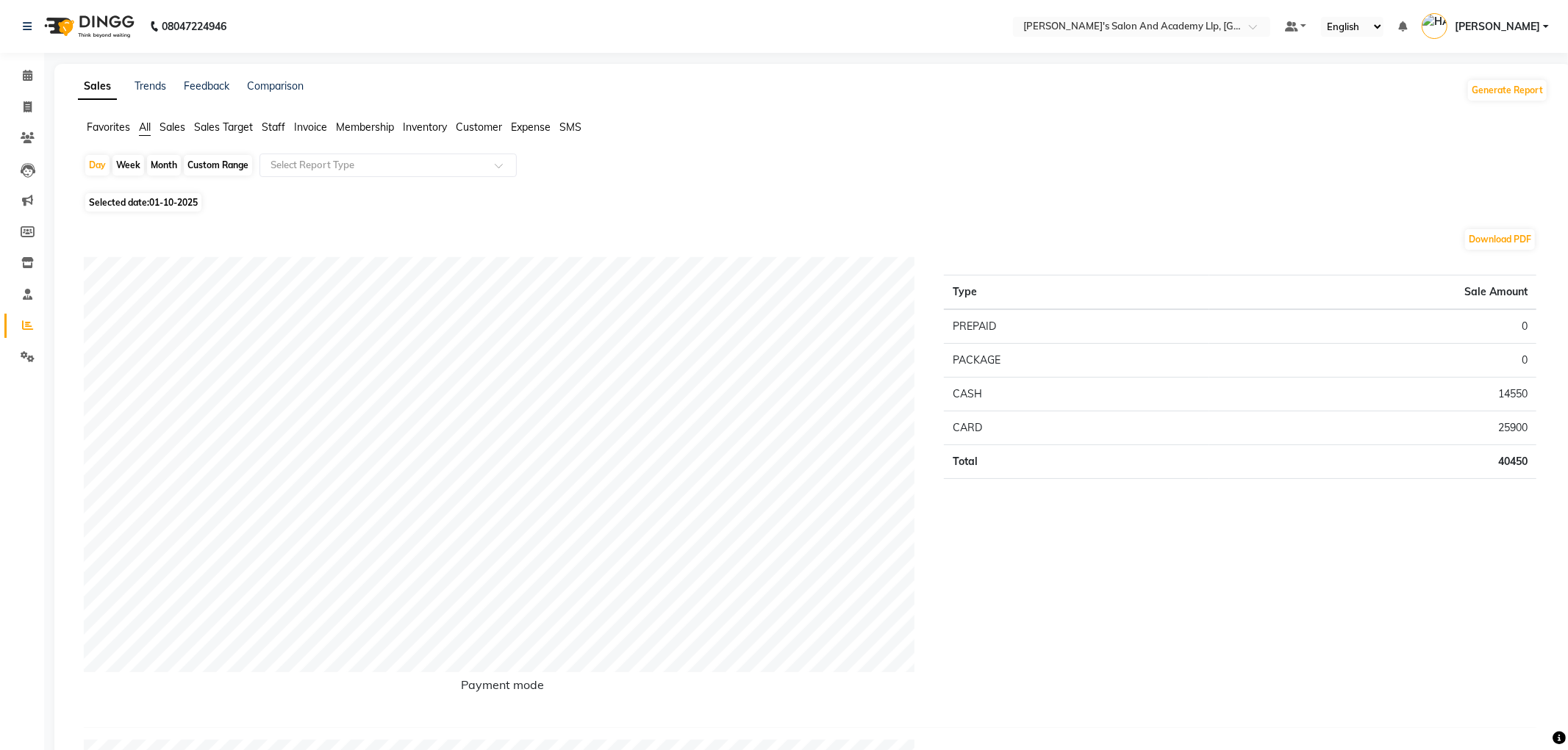
click at [267, 142] on div "Favorites All Sales Sales Target Staff Invoice Membership Inventory Customer Ex…" at bounding box center [813, 134] width 1493 height 28
click at [274, 135] on li "Staff" at bounding box center [273, 128] width 24 height 15
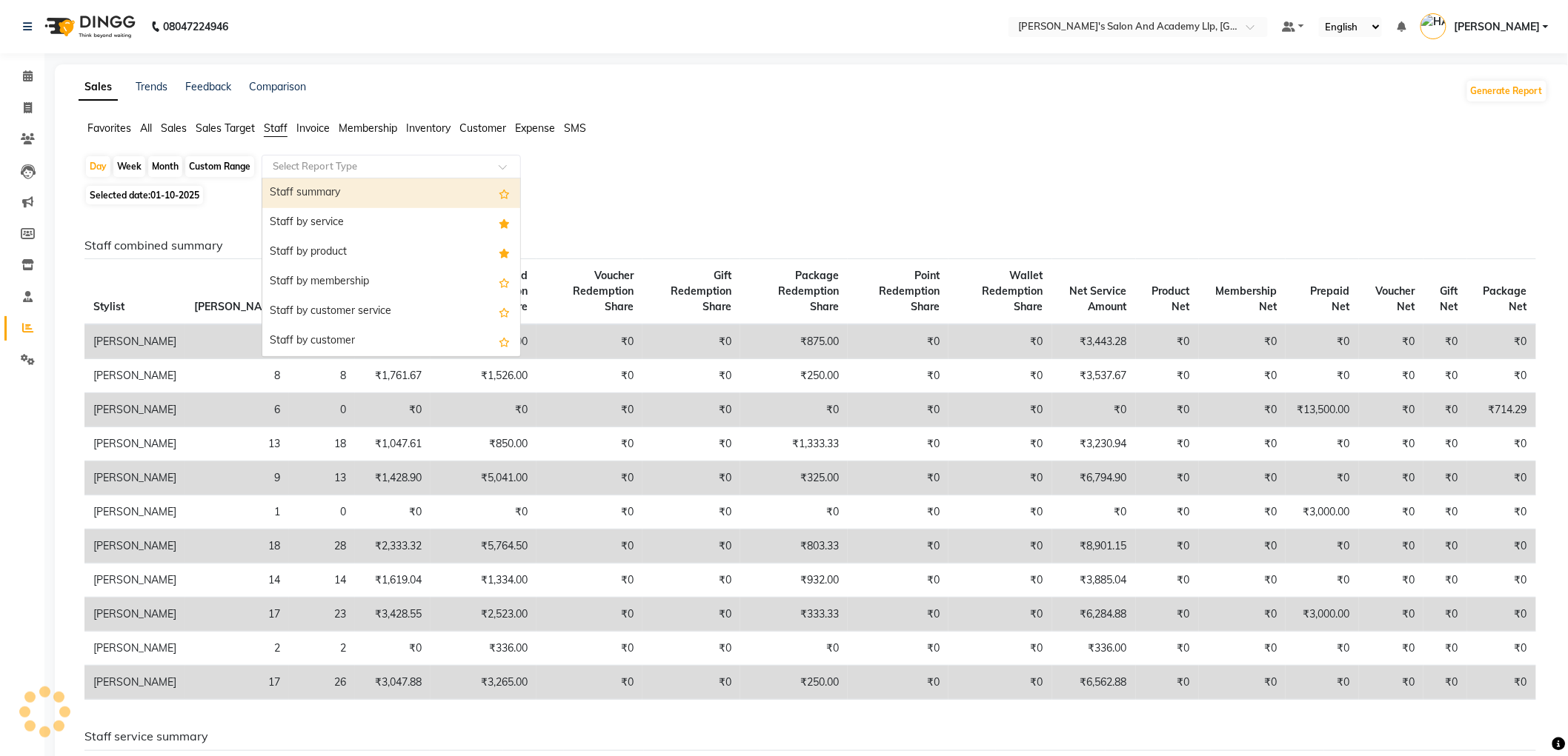
click at [296, 162] on input "text" at bounding box center [376, 166] width 214 height 14
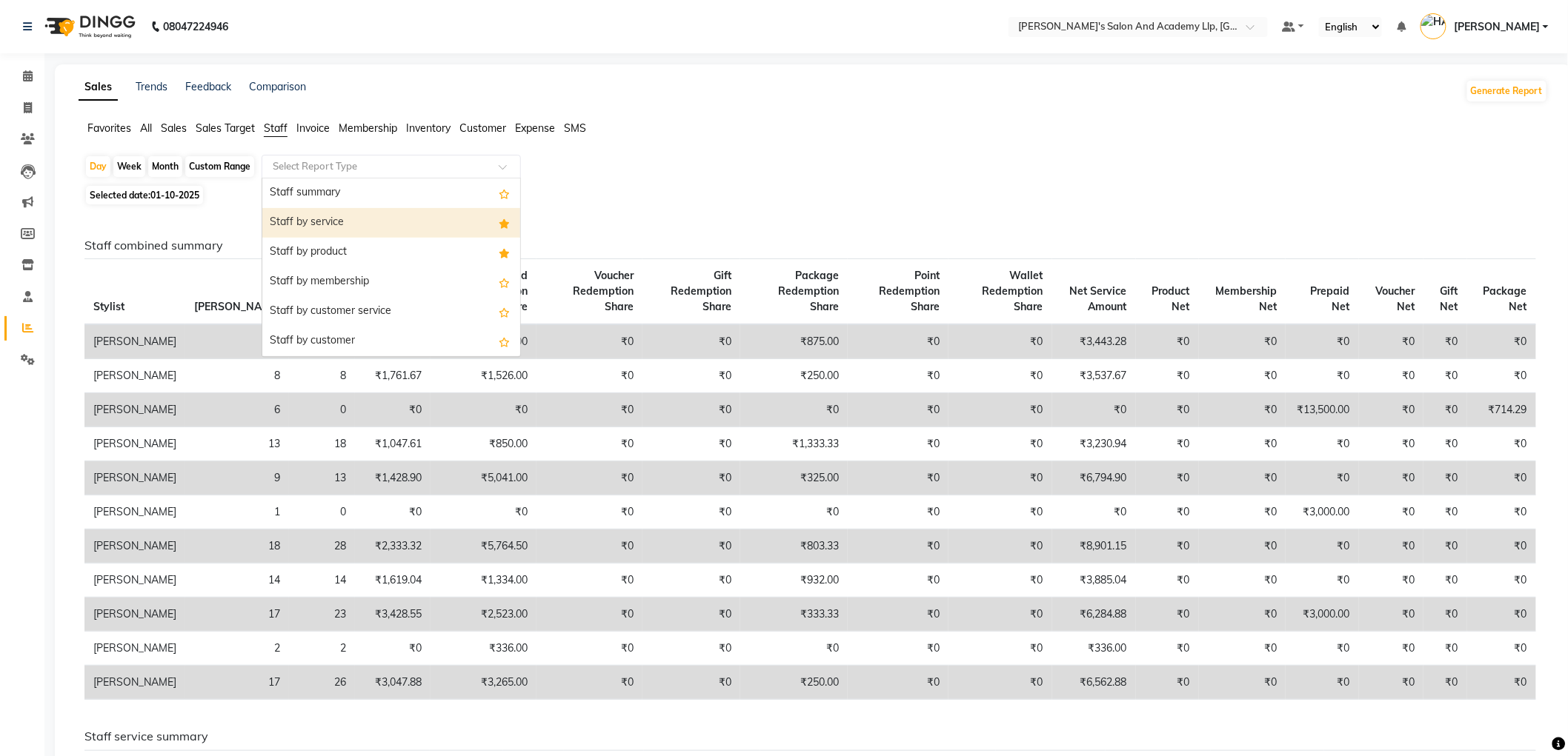
click at [320, 222] on div "Staff by service" at bounding box center [392, 222] width 258 height 30
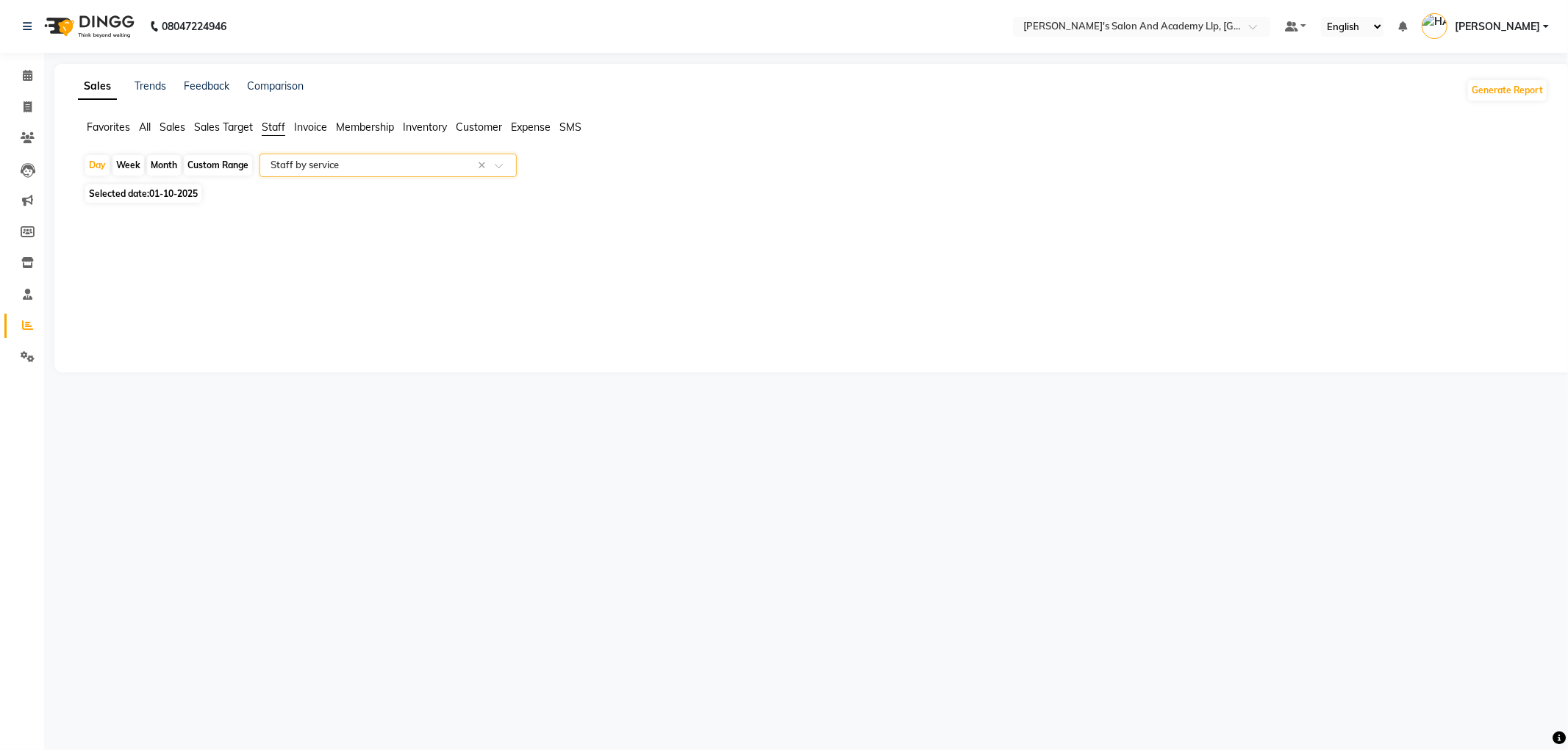
select select "full_report"
select select "pdf"
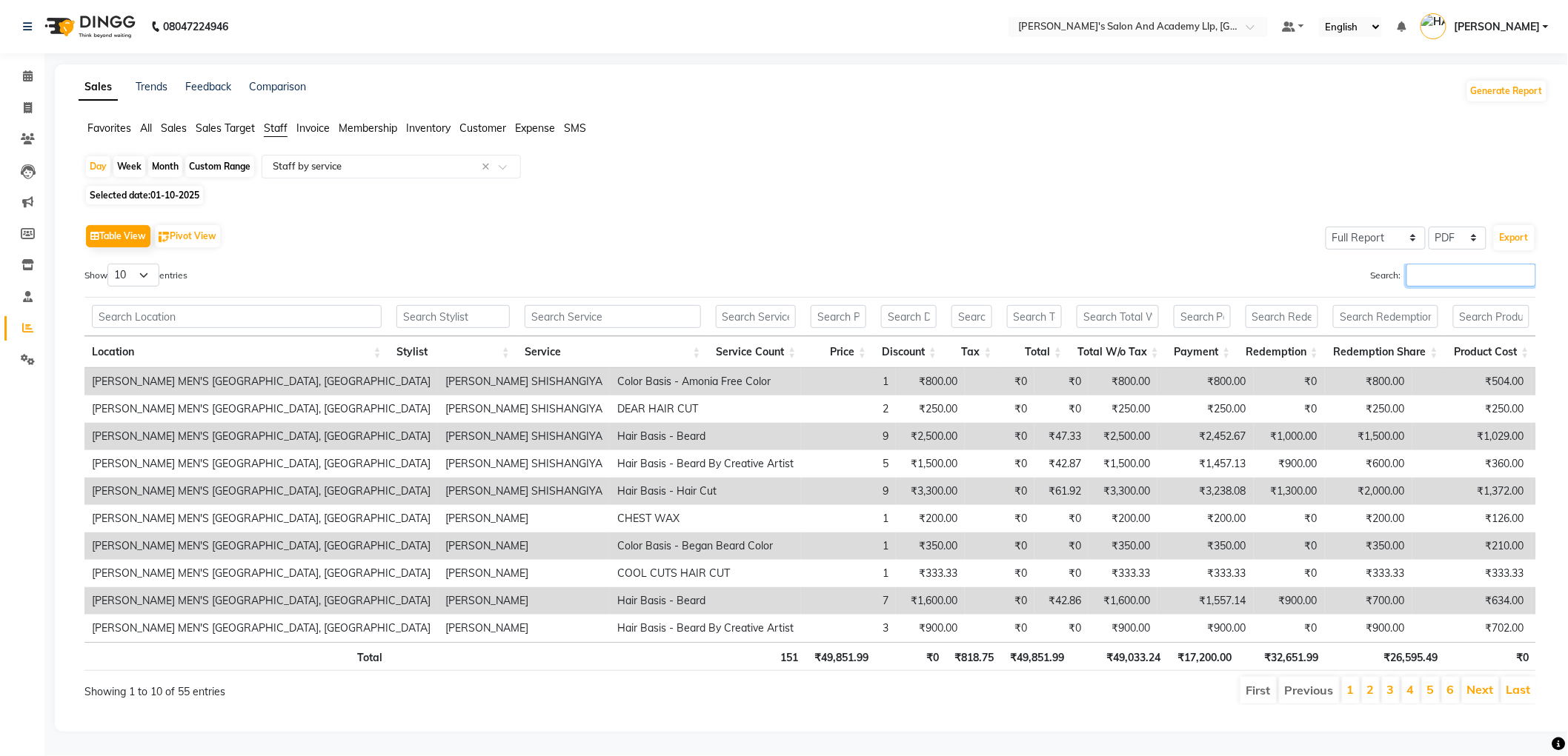
click at [1454, 270] on input "Search:" at bounding box center [1471, 275] width 130 height 23
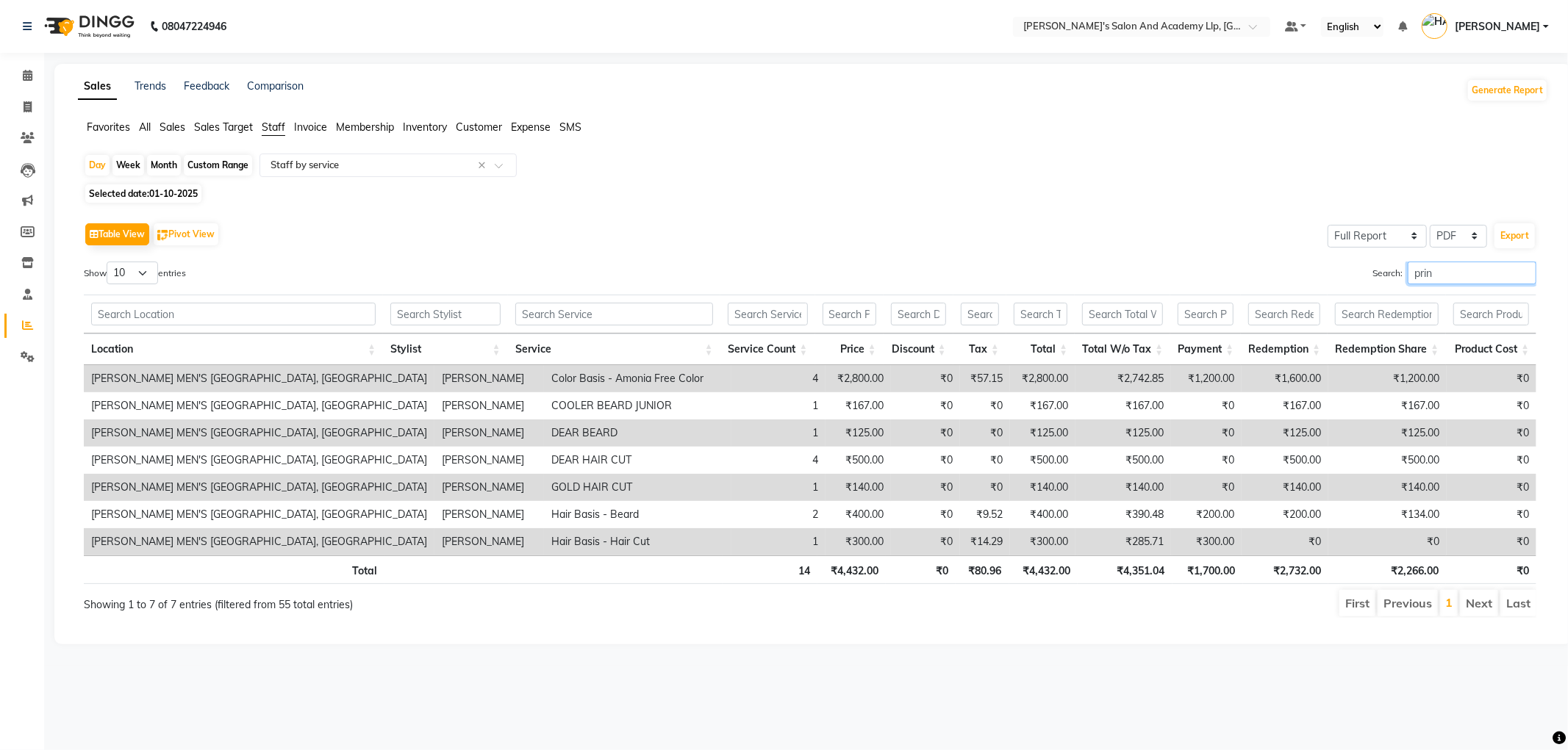
type input "prin"
click at [28, 81] on icon at bounding box center [28, 75] width 10 height 11
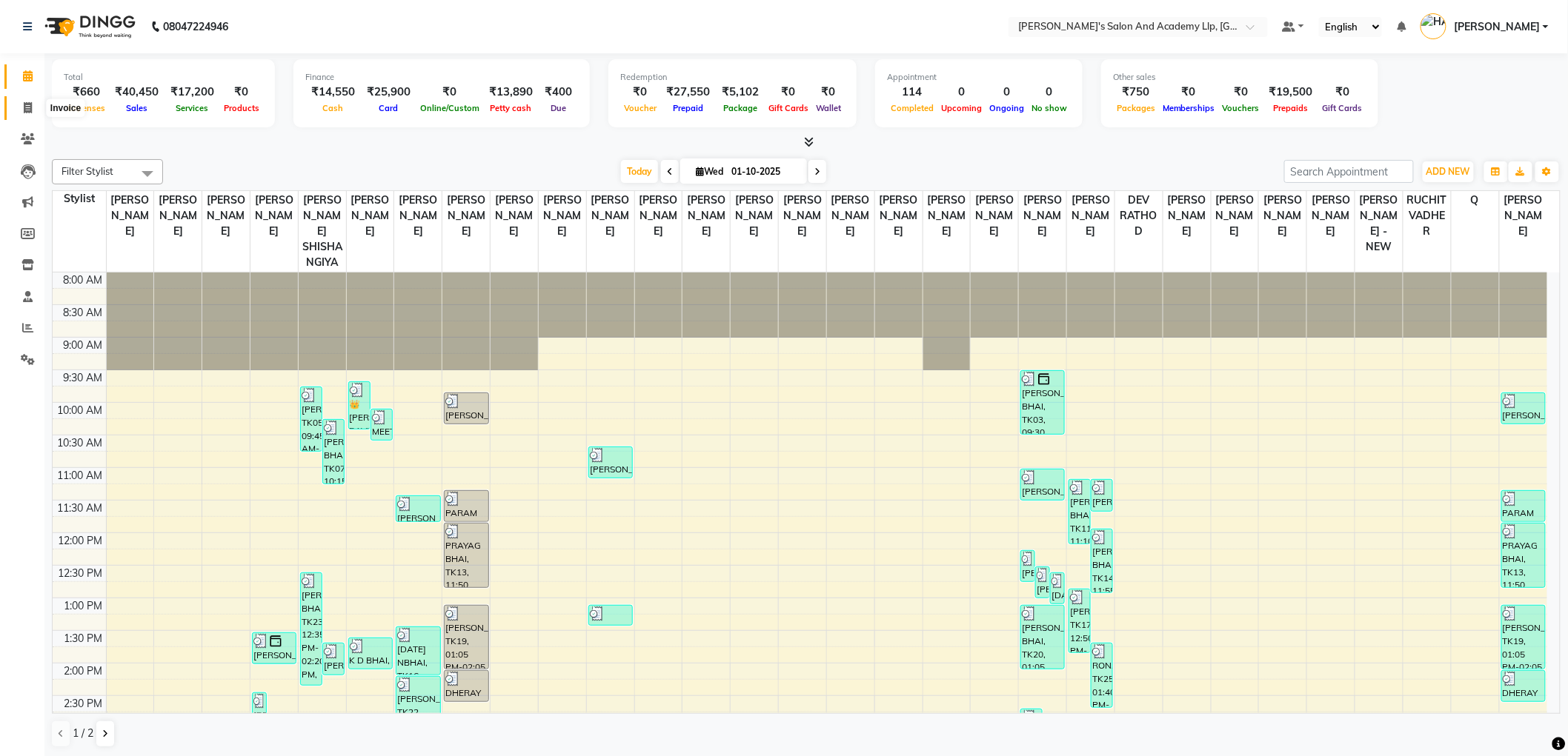
click at [14, 109] on span at bounding box center [27, 109] width 26 height 17
select select "service"
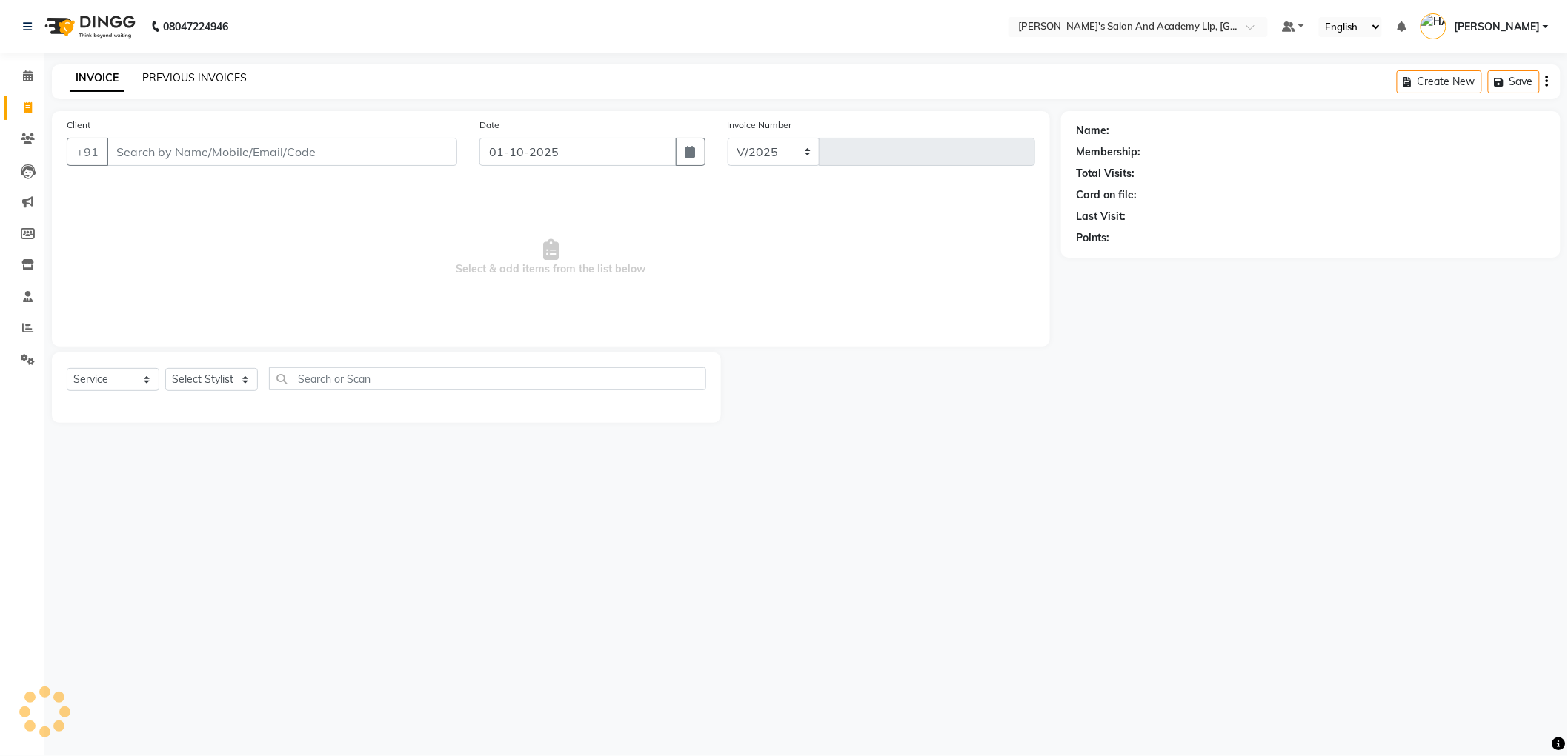
select select "6983"
type input "13777"
click at [166, 78] on link "PREVIOUS INVOICES" at bounding box center [194, 78] width 105 height 13
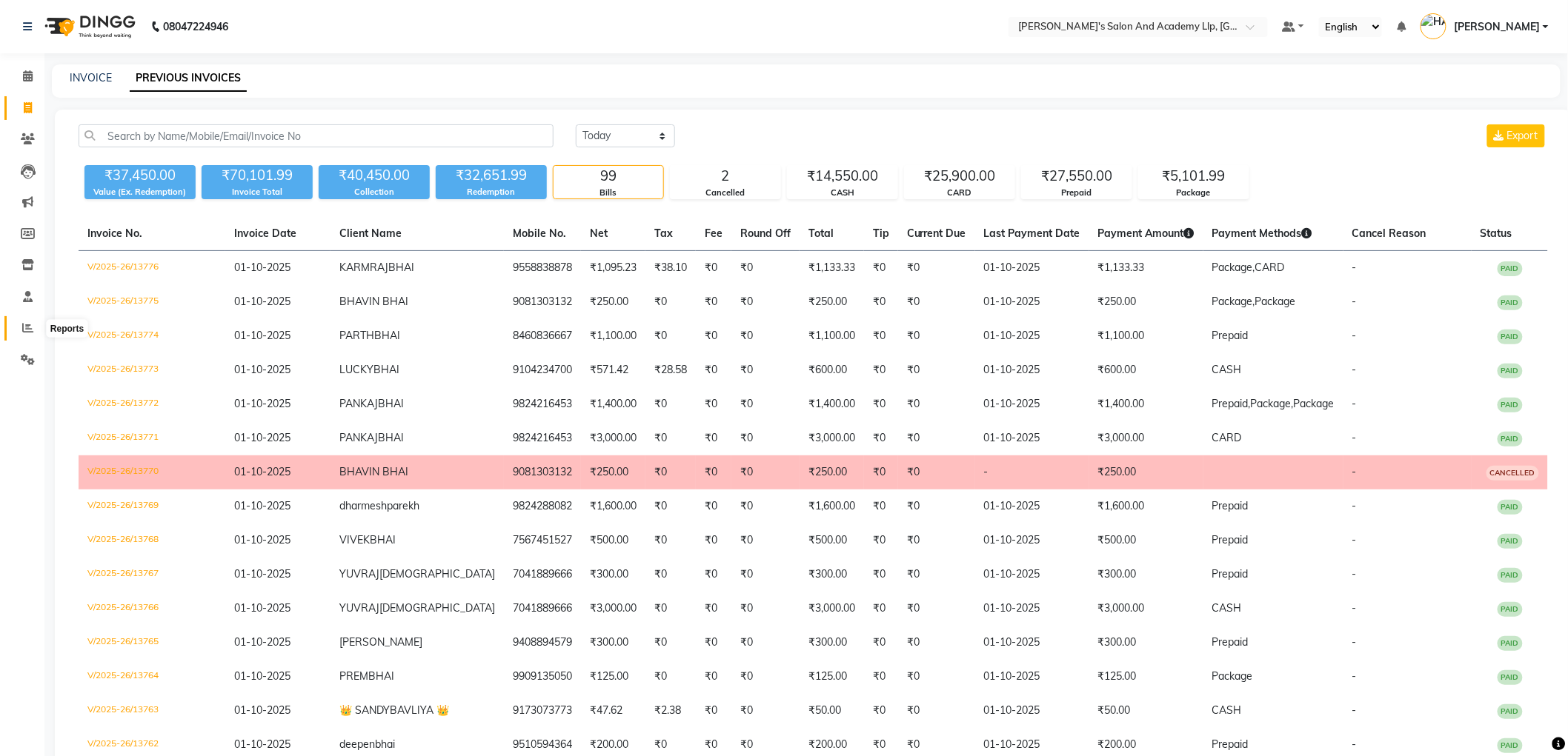
click at [14, 327] on span at bounding box center [27, 329] width 26 height 17
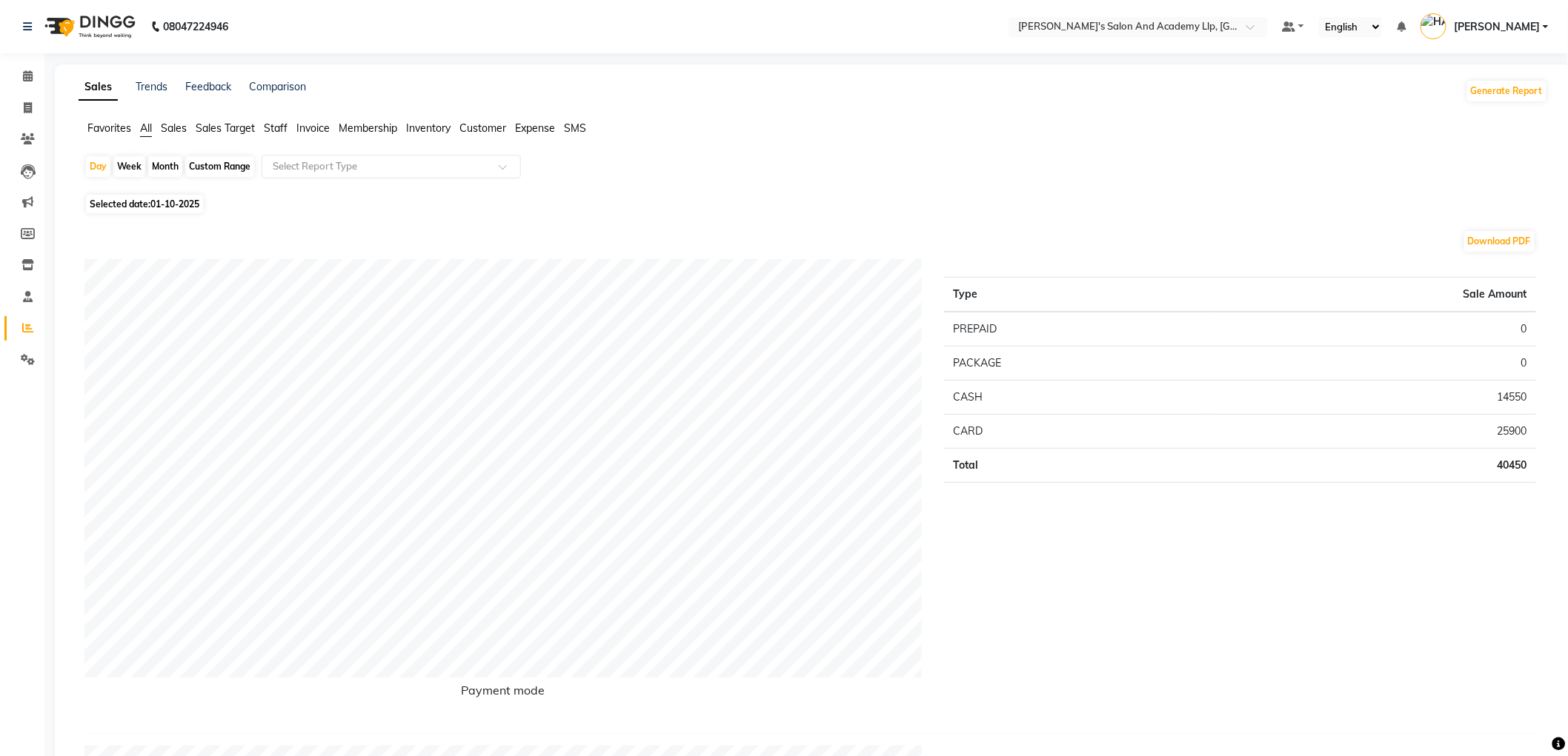
click at [1502, 94] on button "Generate Report" at bounding box center [1506, 91] width 79 height 21
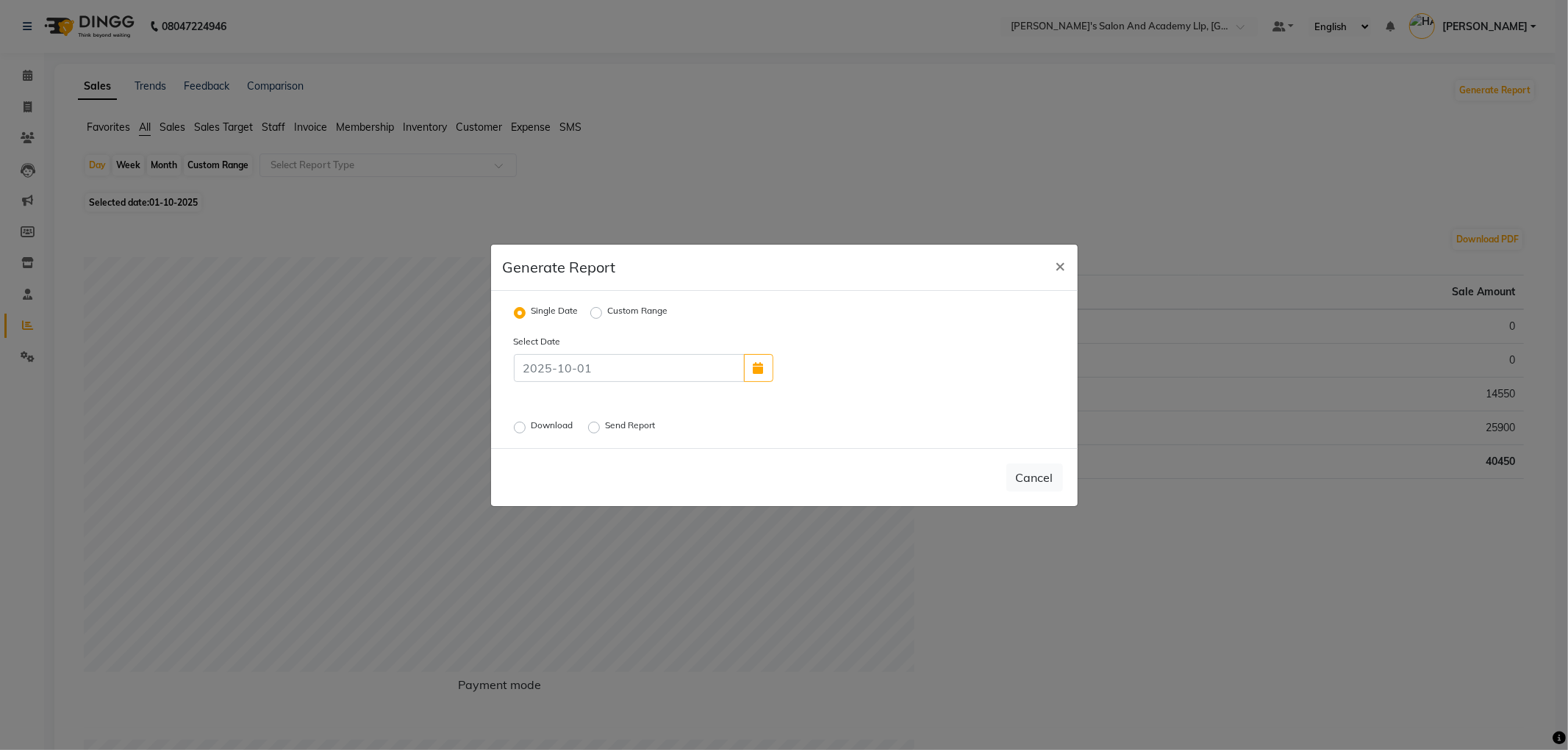
click at [532, 427] on label "Download" at bounding box center [554, 427] width 45 height 17
click at [520, 427] on input "Download" at bounding box center [521, 427] width 10 height 10
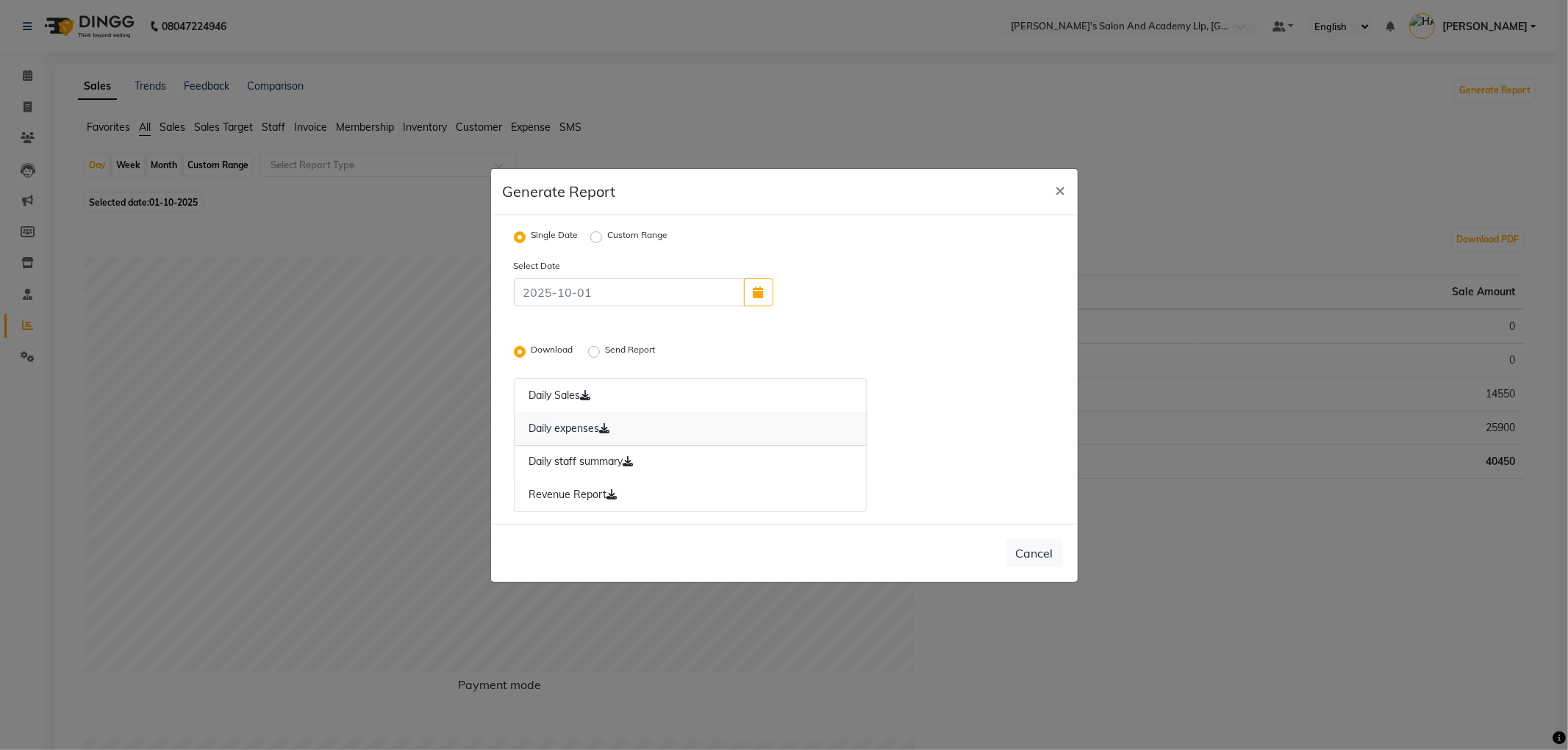
click at [608, 427] on icon at bounding box center [605, 428] width 10 height 10
click at [614, 491] on icon at bounding box center [612, 494] width 10 height 10
click at [1048, 178] on button "×" at bounding box center [1060, 189] width 33 height 41
radio input "false"
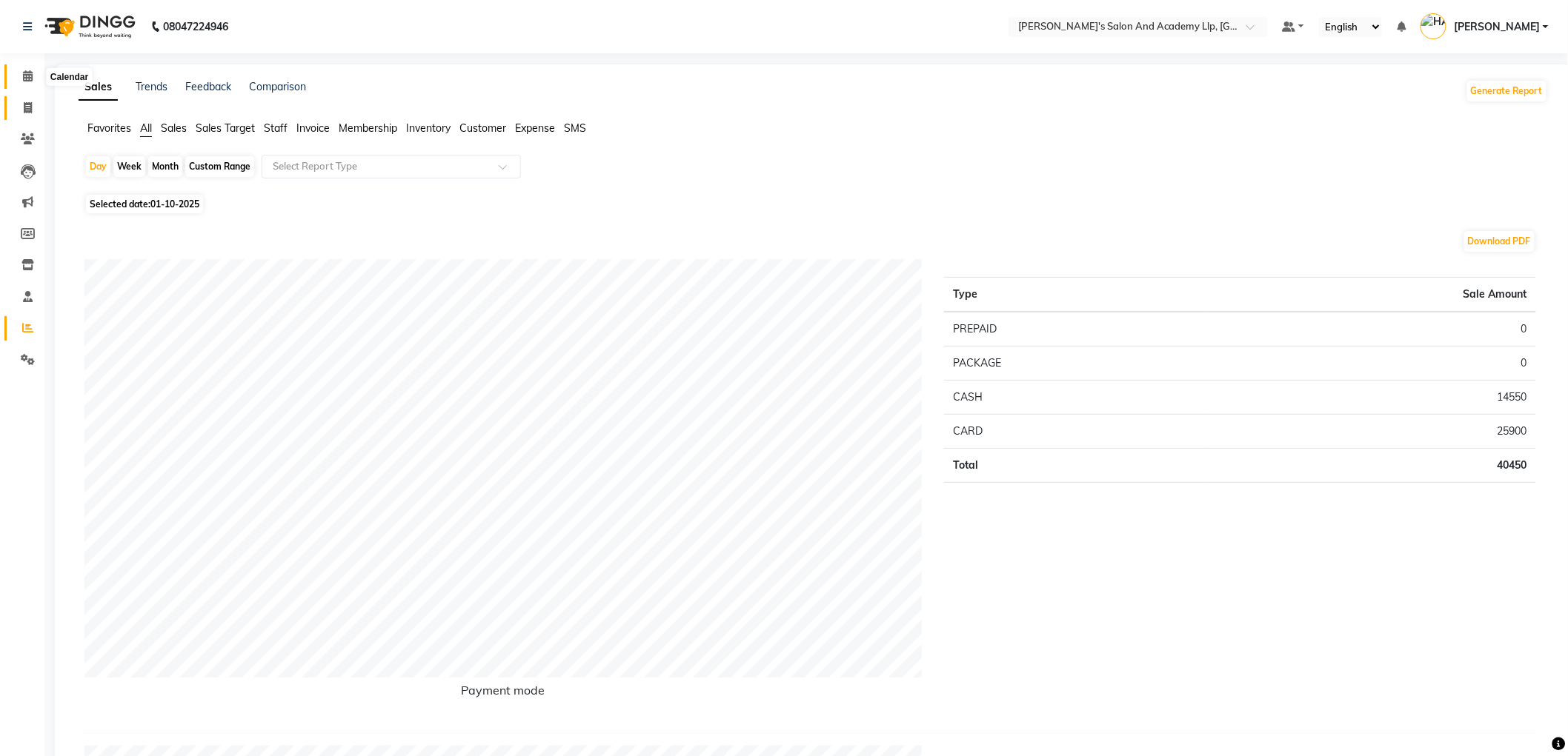
drag, startPoint x: 30, startPoint y: 77, endPoint x: 21, endPoint y: 105, distance: 29.4
click at [28, 76] on icon at bounding box center [28, 76] width 10 height 12
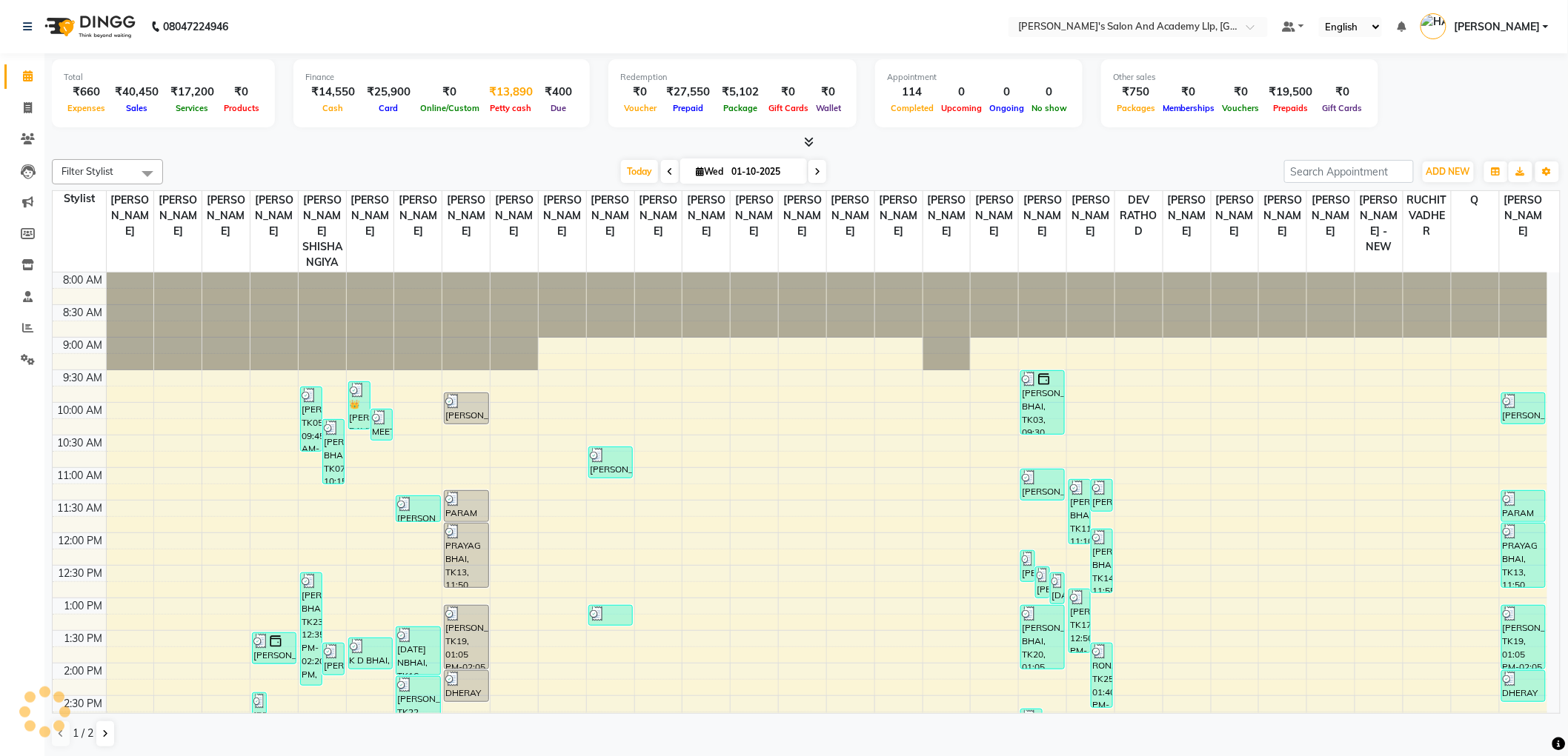
click at [505, 102] on div "Petty cash" at bounding box center [511, 108] width 56 height 15
click at [499, 108] on span "Petty cash" at bounding box center [511, 108] width 49 height 11
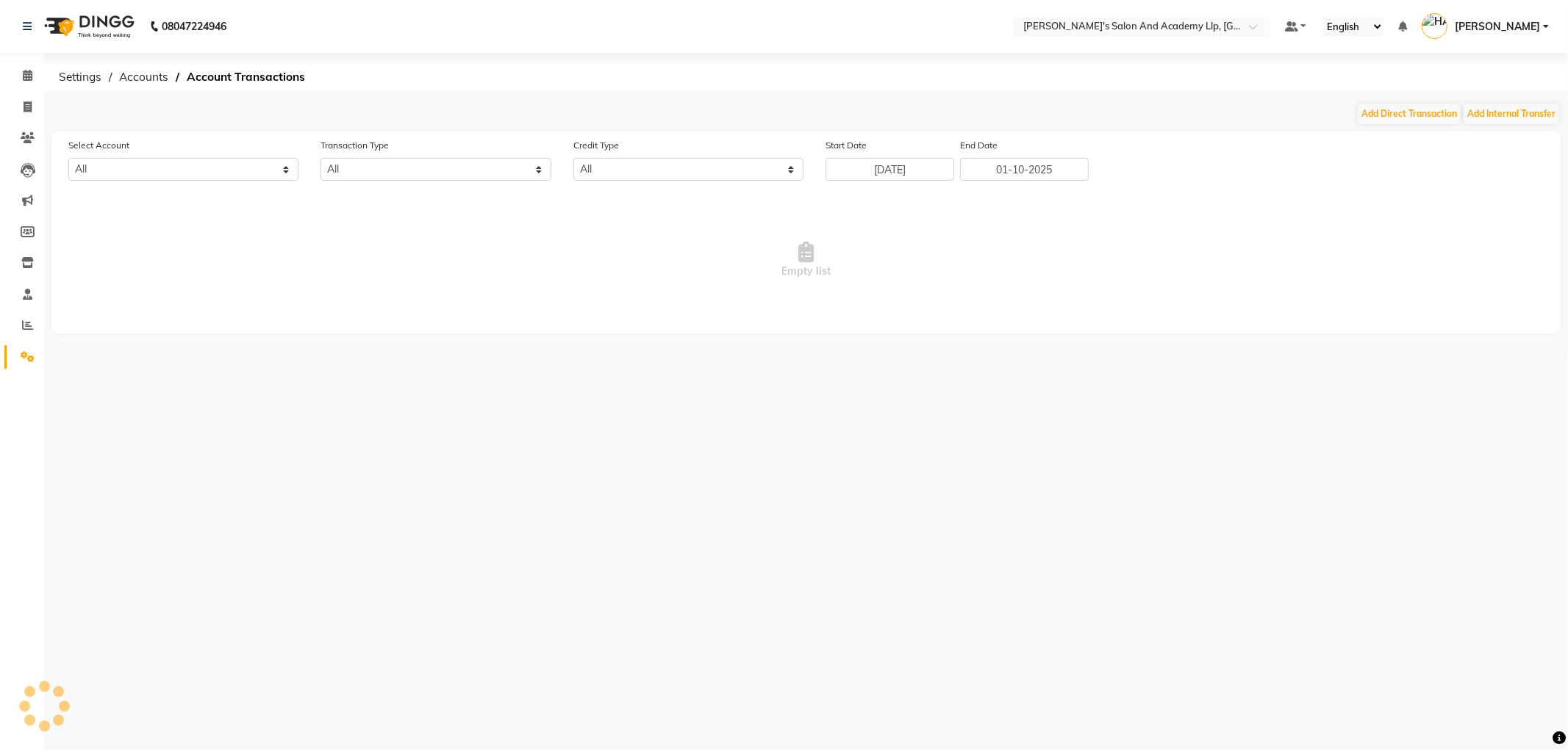
select select "6044"
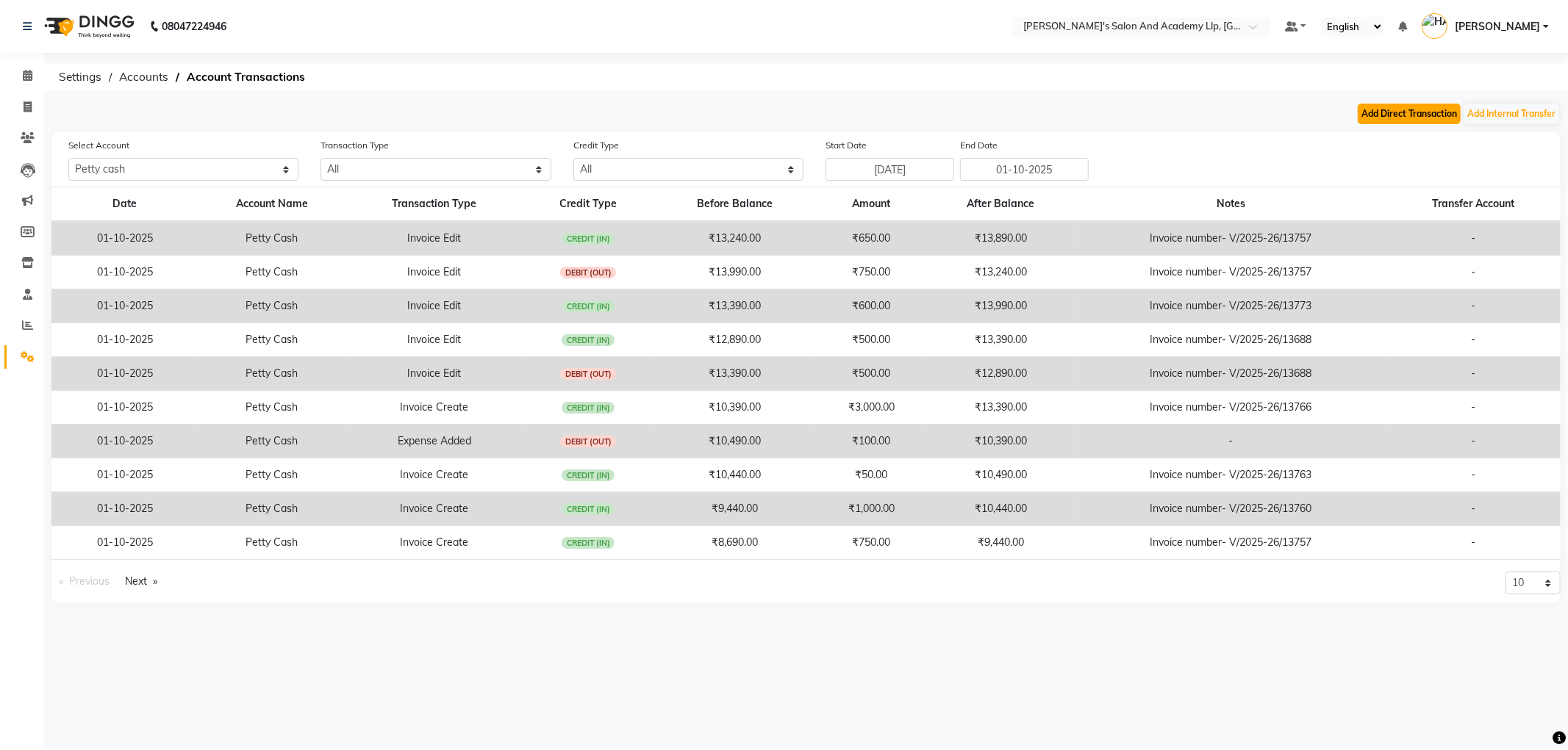
click at [1403, 114] on button "Add Direct Transaction" at bounding box center [1410, 115] width 103 height 21
select select "direct"
select select "6044"
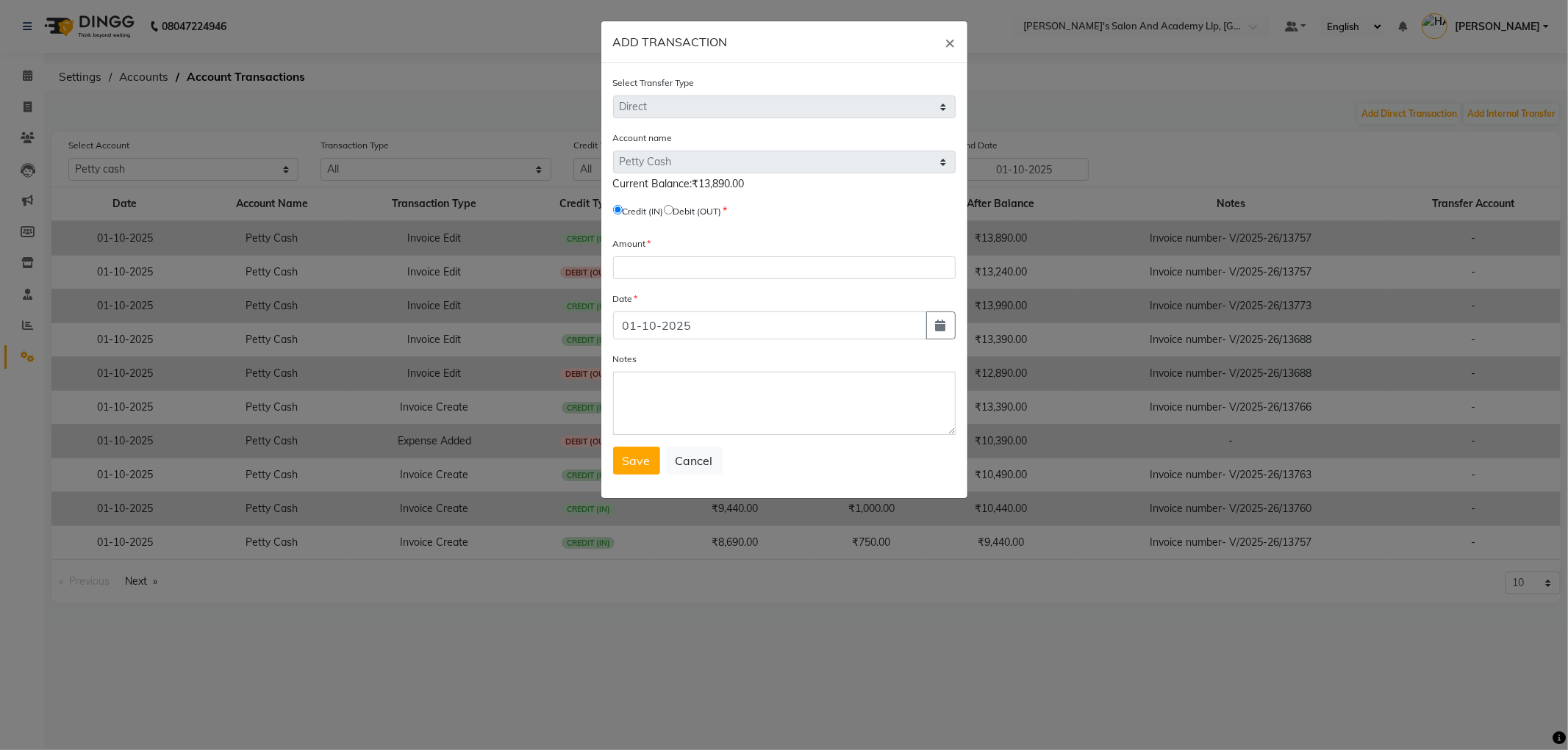
click at [673, 208] on input "radio" at bounding box center [669, 210] width 10 height 10
radio input "true"
drag, startPoint x: 694, startPoint y: 267, endPoint x: 700, endPoint y: 276, distance: 10.8
click at [699, 273] on input "number" at bounding box center [784, 268] width 343 height 23
type input "13890"
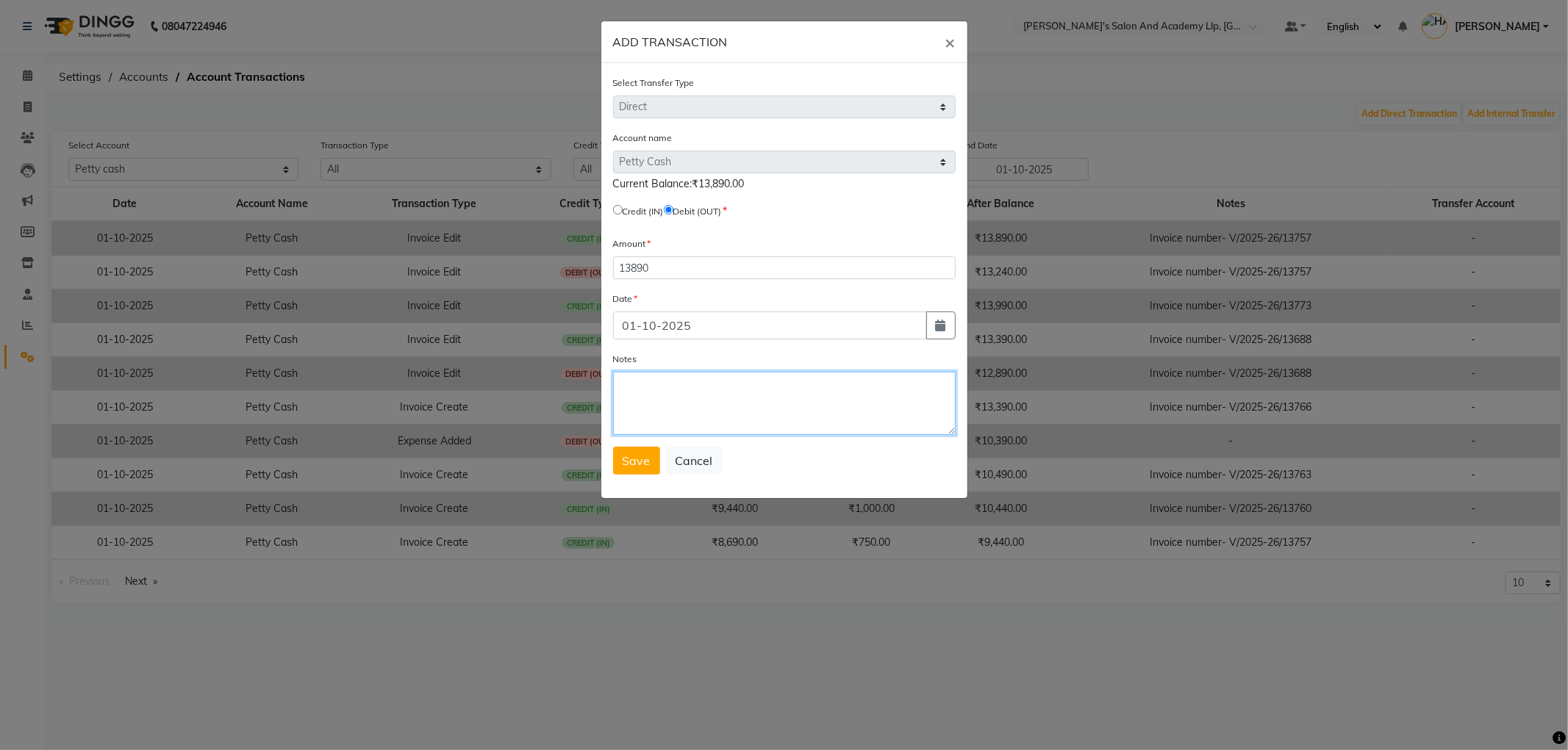
click at [653, 380] on textarea "Notes" at bounding box center [784, 404] width 343 height 63
type textarea "cash in to cash counter"
click at [625, 467] on span "Save" at bounding box center [636, 460] width 28 height 14
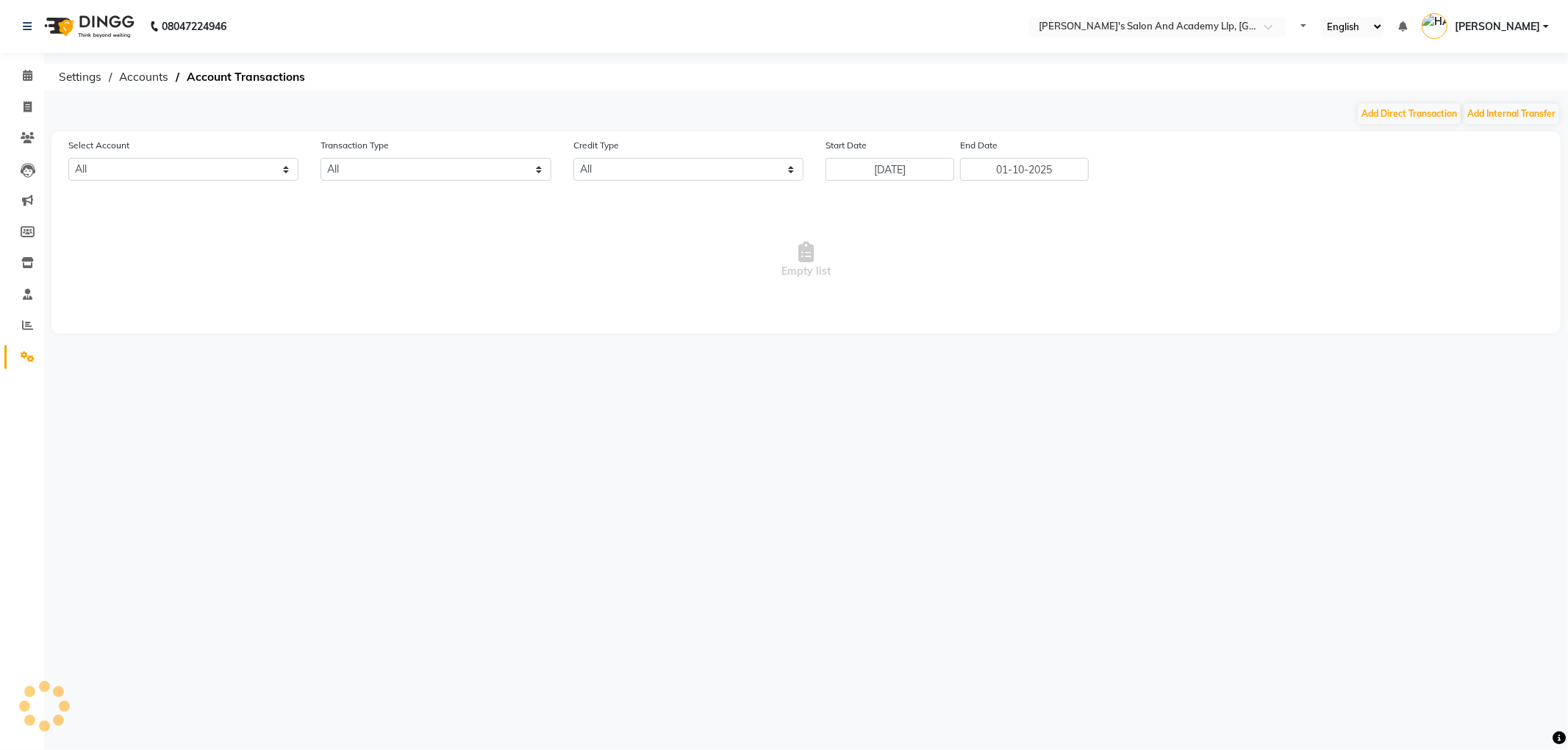
select select "6044"
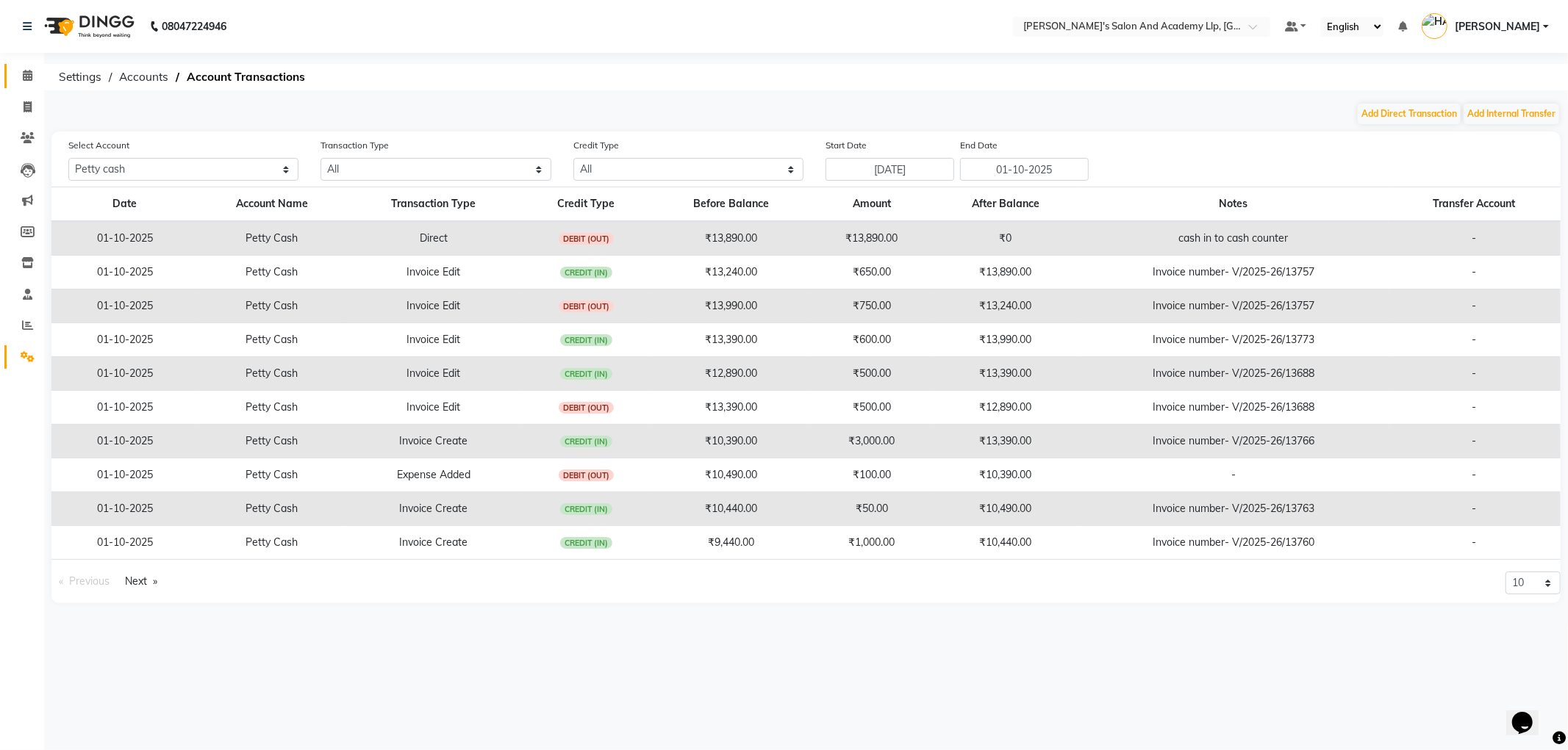
click at [10, 79] on link "Calendar" at bounding box center [22, 75] width 35 height 24
